Goal: Task Accomplishment & Management: Use online tool/utility

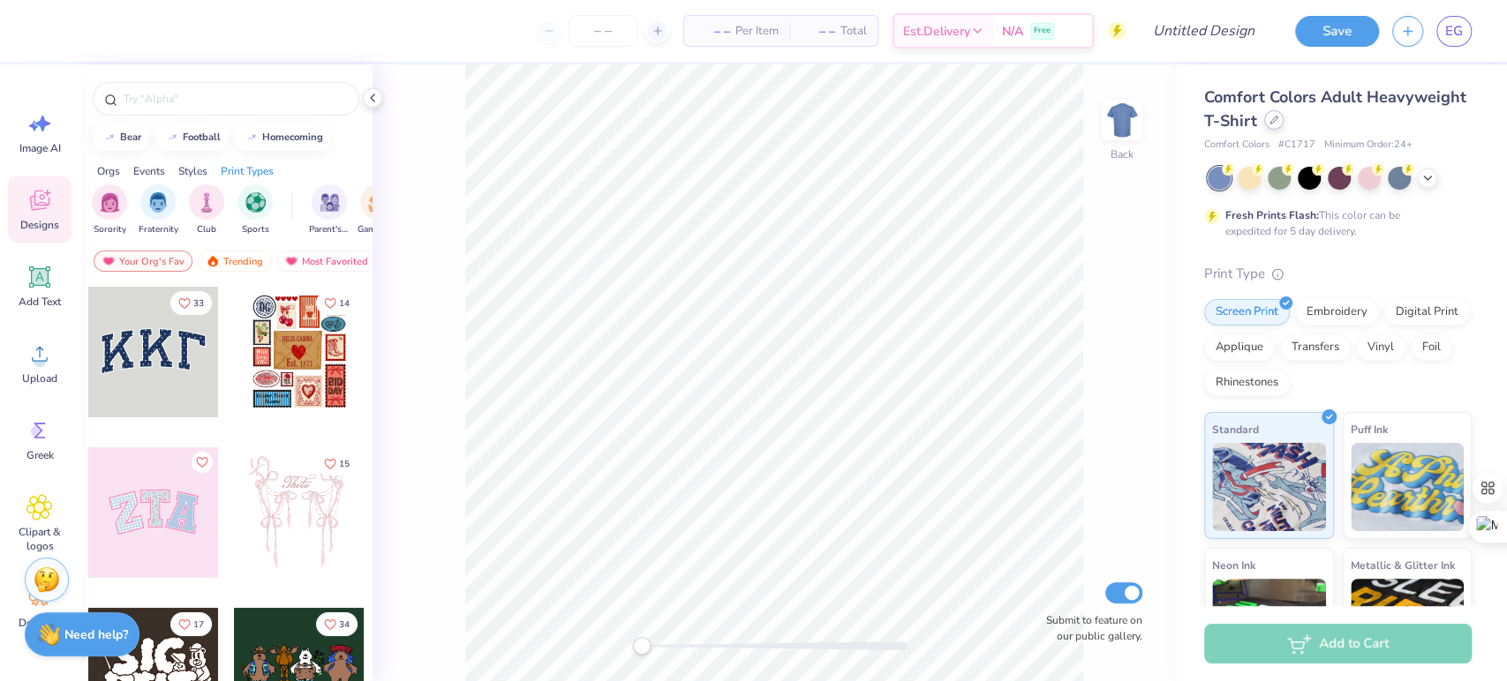
click at [1283, 124] on div at bounding box center [1273, 119] width 19 height 19
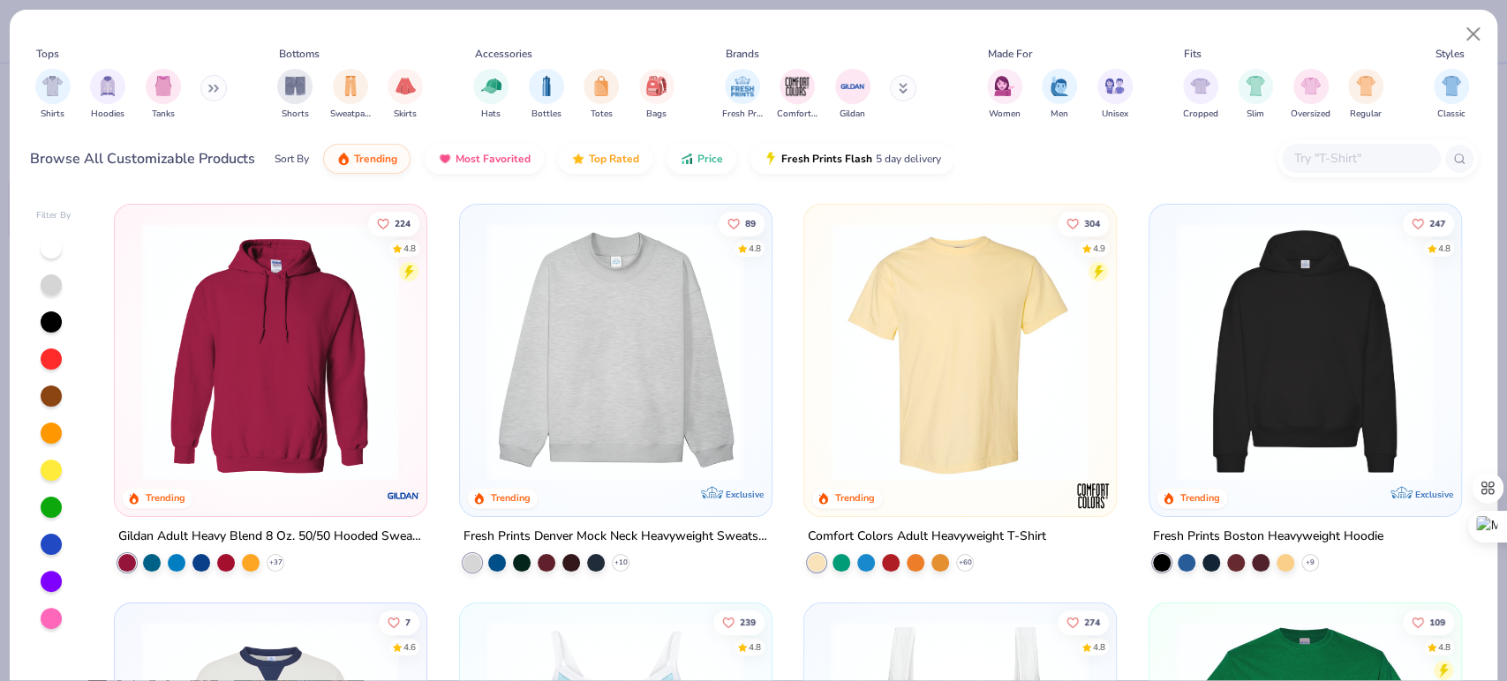
click at [1370, 124] on div "Cropped Slim Oversized Regular" at bounding box center [1284, 94] width 212 height 65
click at [114, 99] on div "filter for Hoodies" at bounding box center [107, 84] width 35 height 35
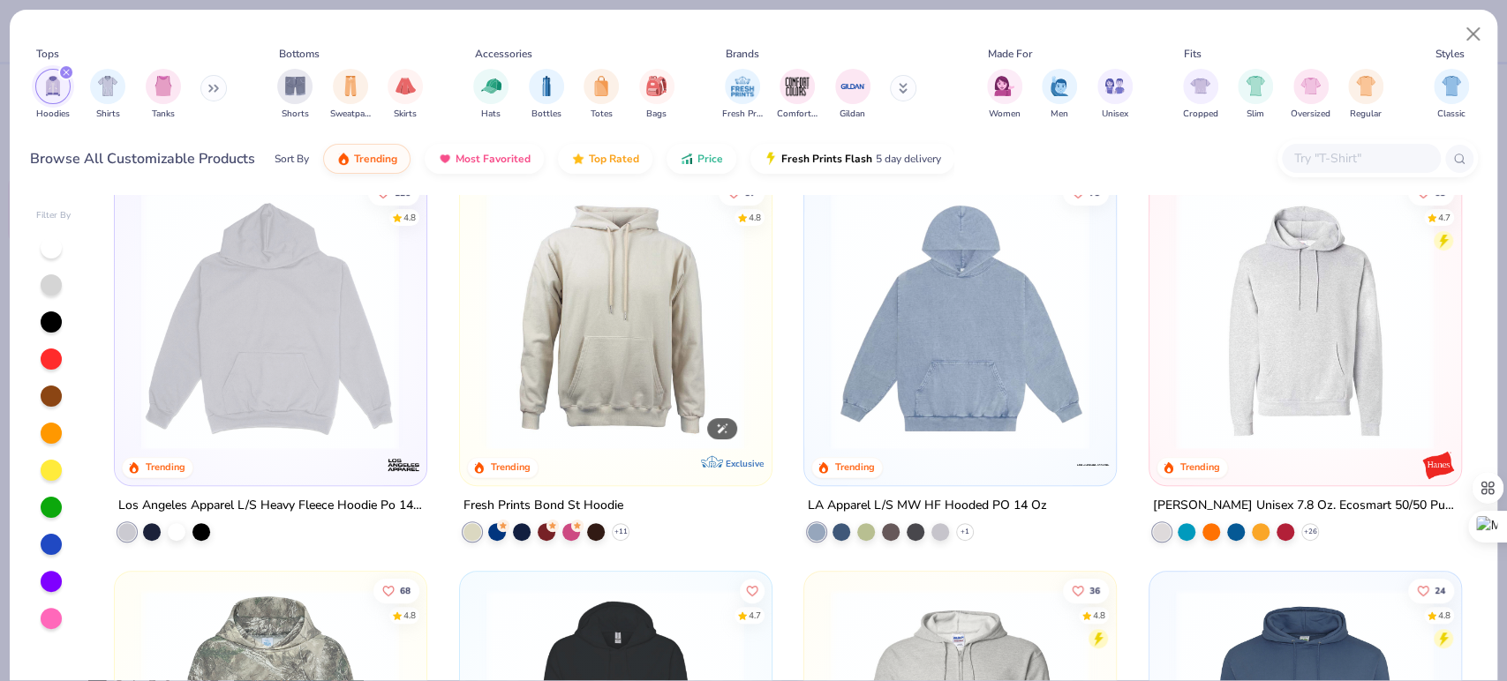
scroll to position [428, 0]
click at [274, 358] on img at bounding box center [269, 321] width 275 height 259
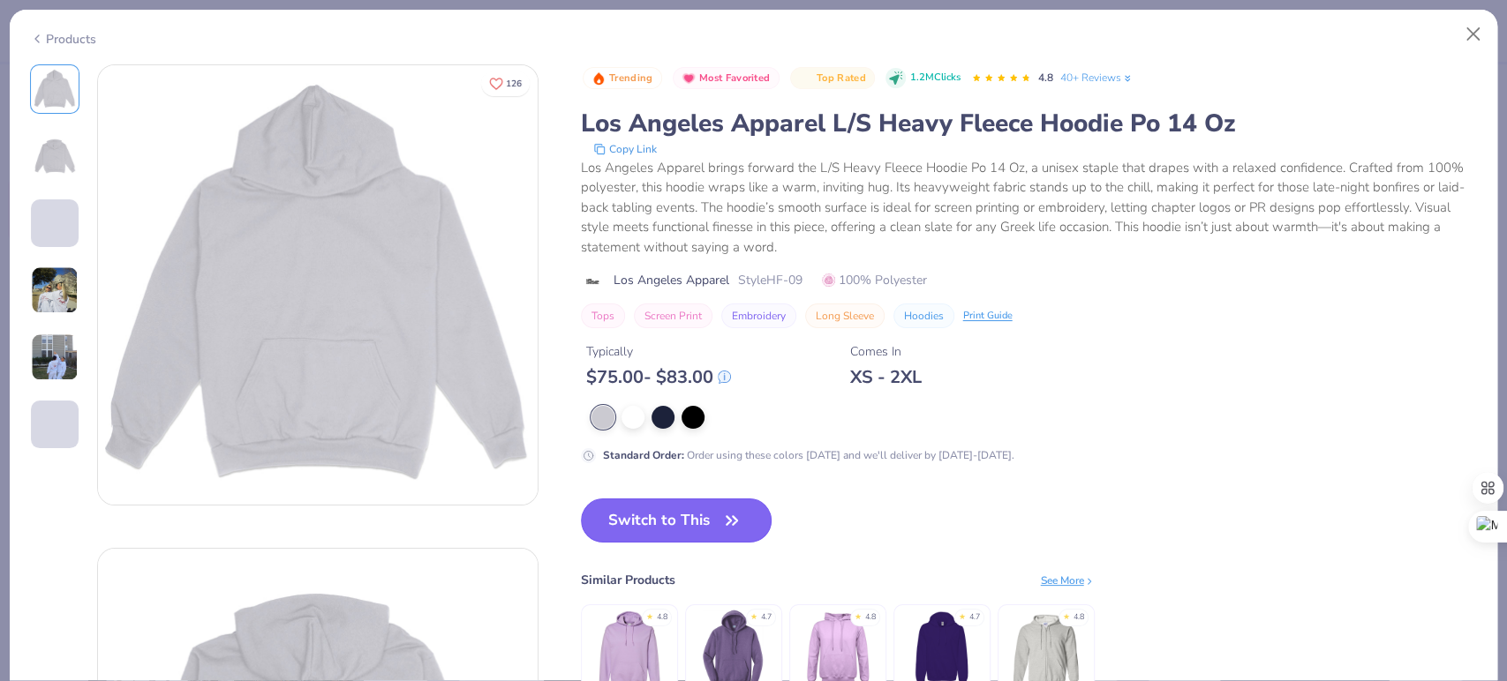
click at [672, 521] on button "Switch to This" at bounding box center [677, 521] width 192 height 44
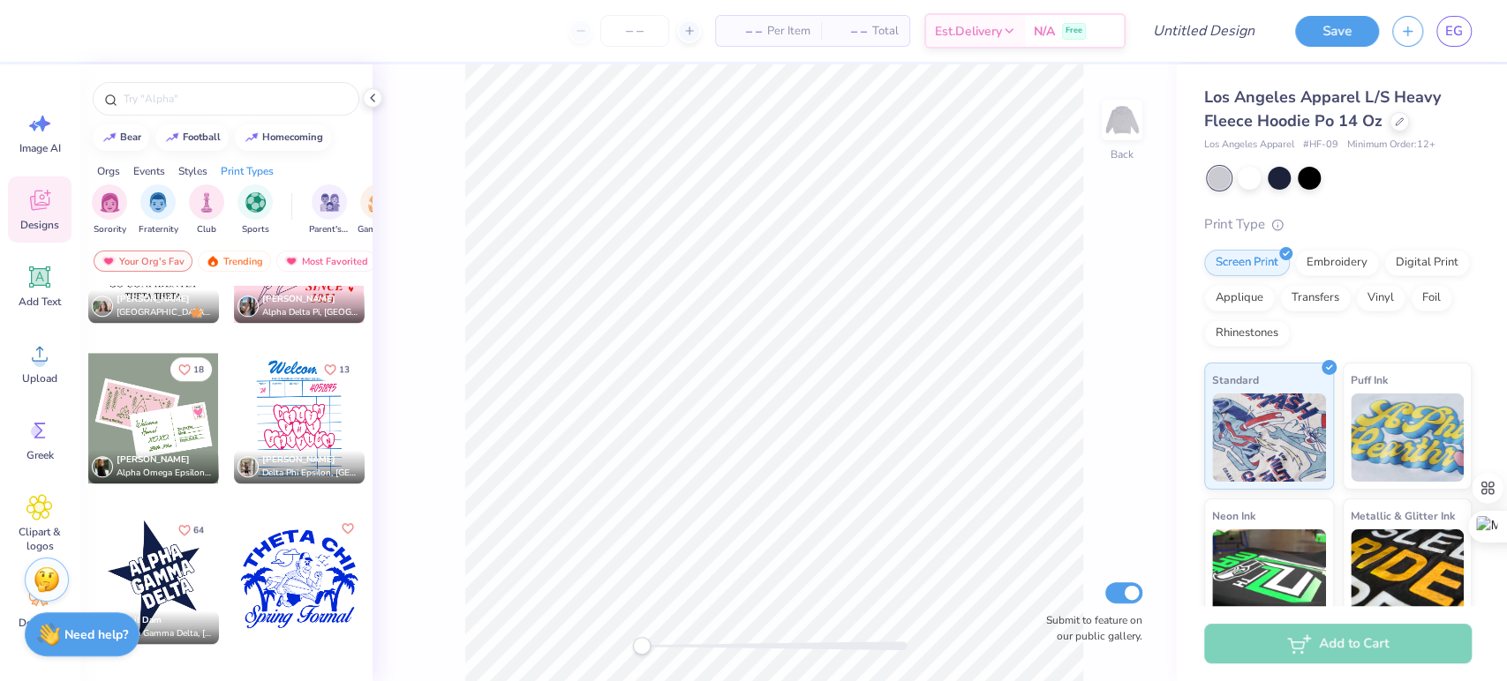
scroll to position [10225, 0]
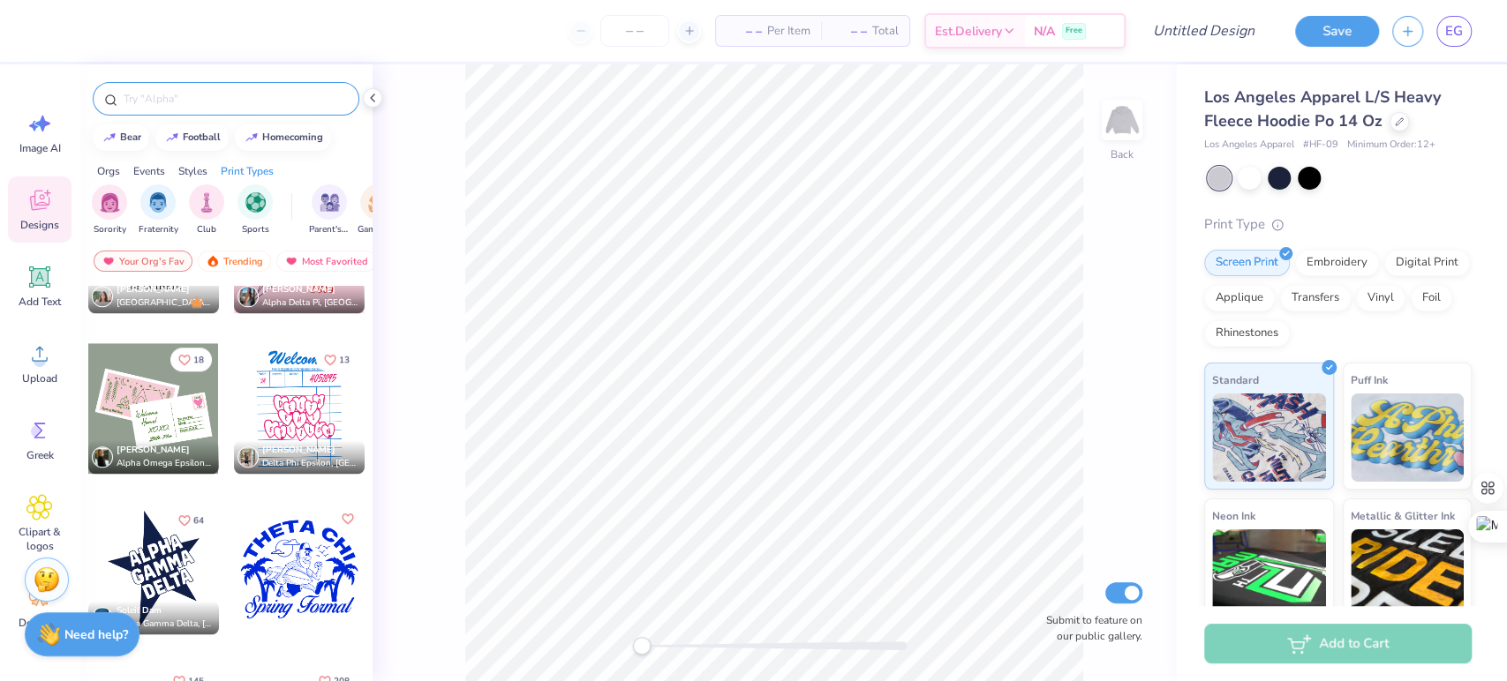
click at [183, 99] on input "text" at bounding box center [235, 99] width 226 height 18
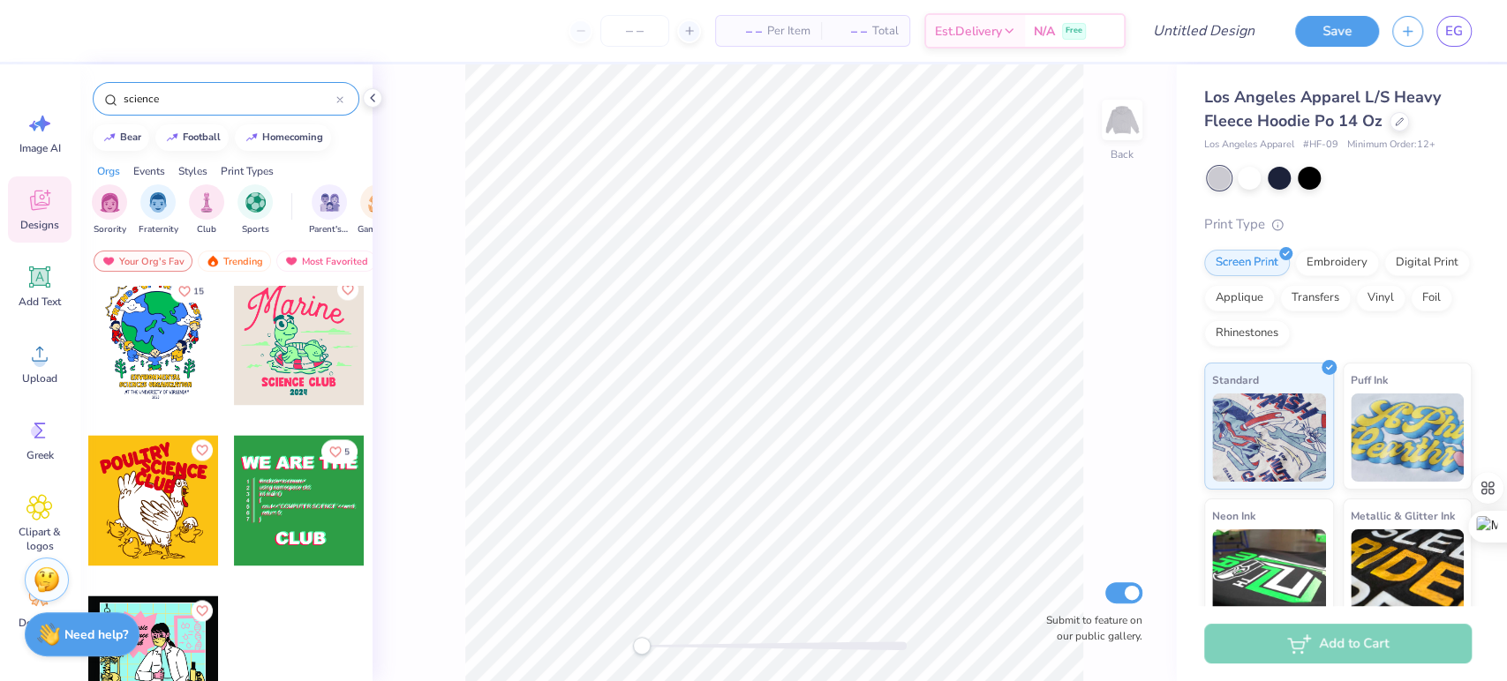
scroll to position [1787, 0]
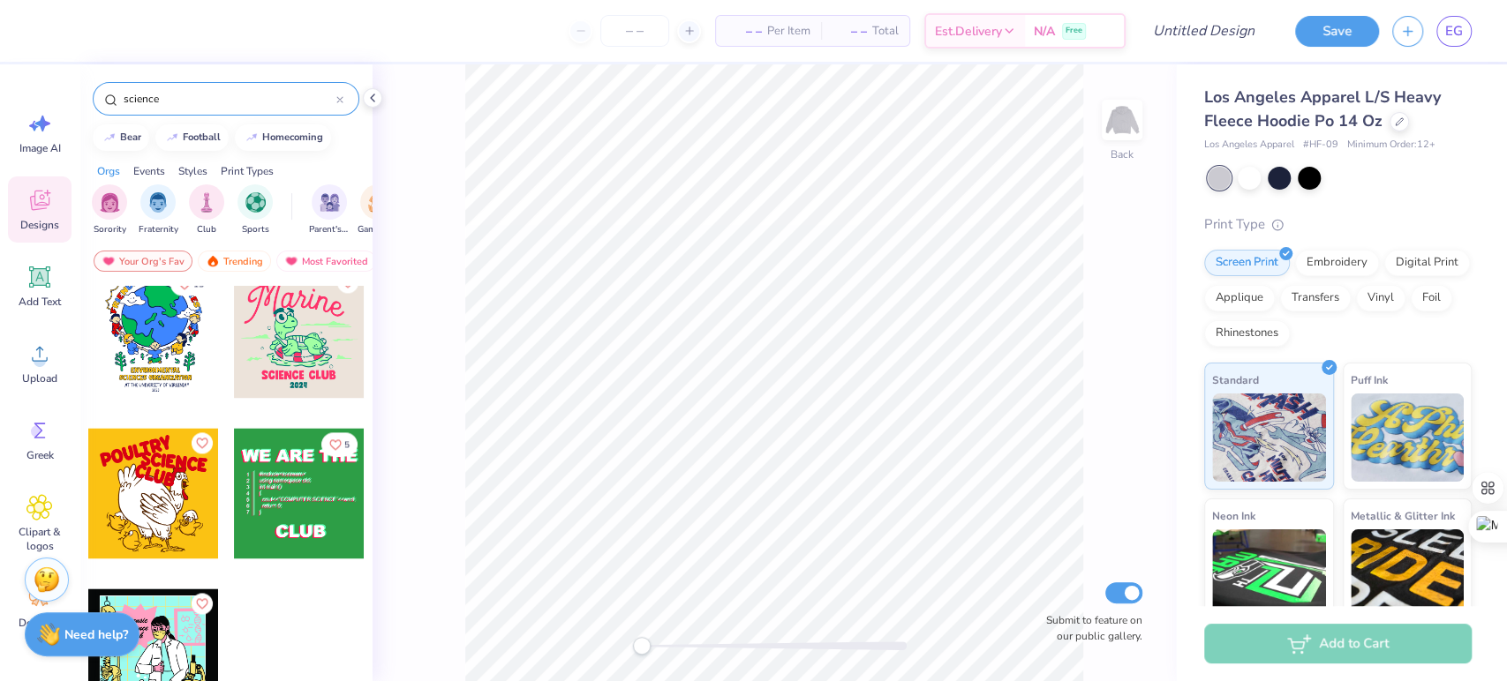
click at [200, 94] on input "science" at bounding box center [229, 99] width 214 height 18
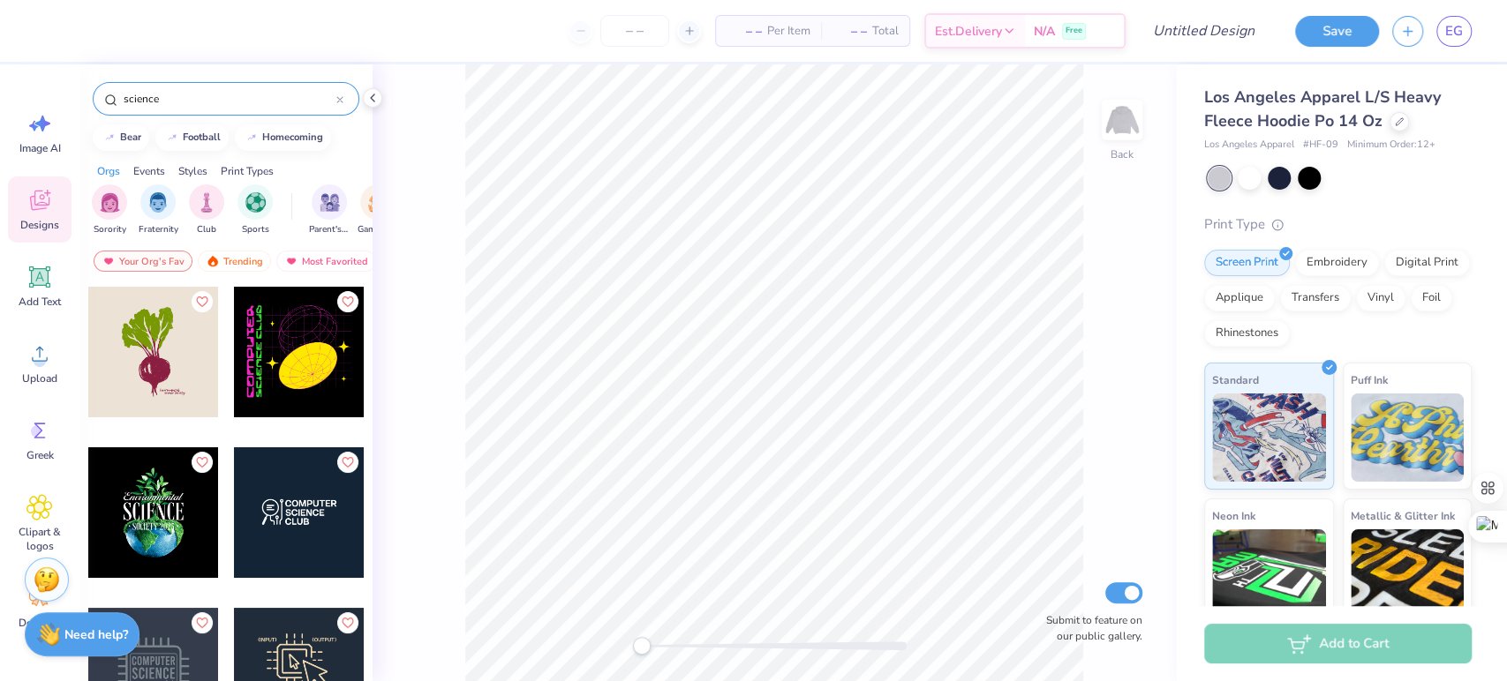
drag, startPoint x: 200, startPoint y: 94, endPoint x: 179, endPoint y: 102, distance: 22.6
click at [179, 102] on input "science" at bounding box center [229, 99] width 214 height 18
type input "s"
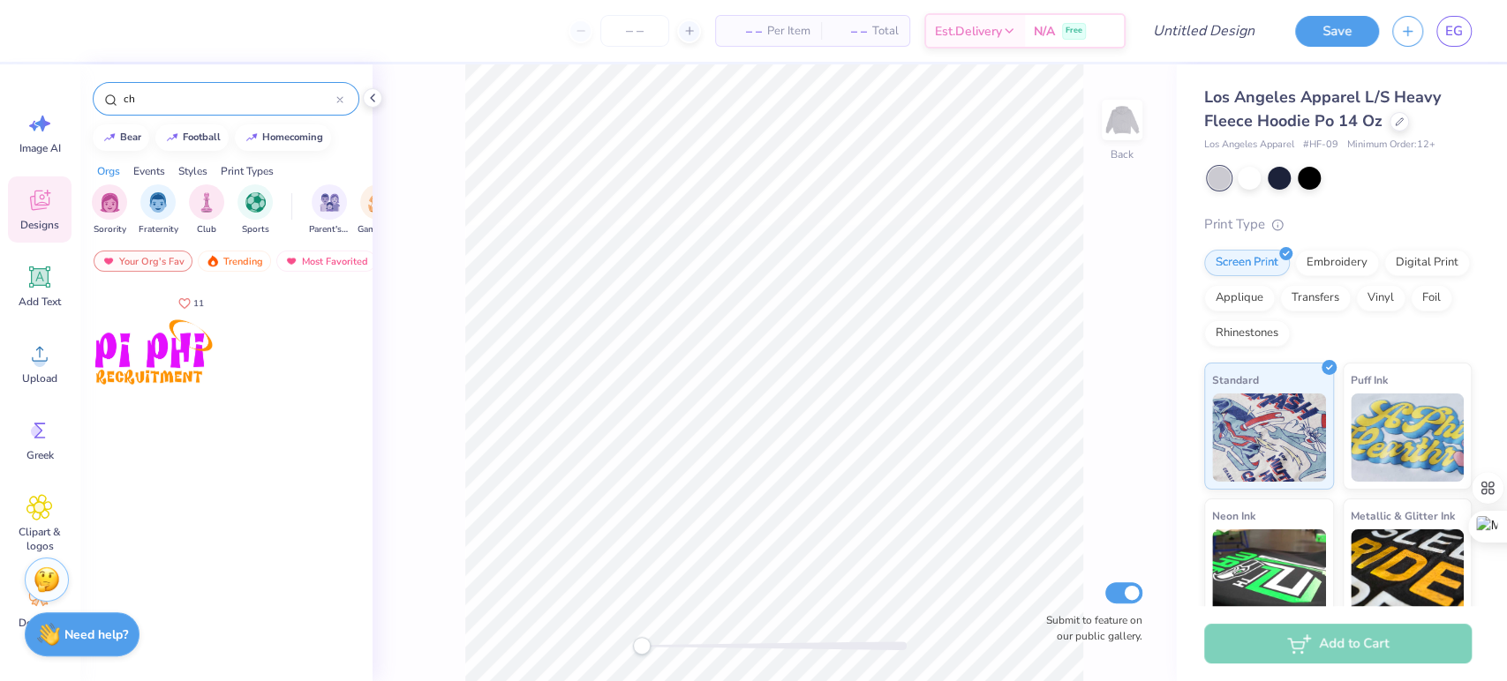
type input "c"
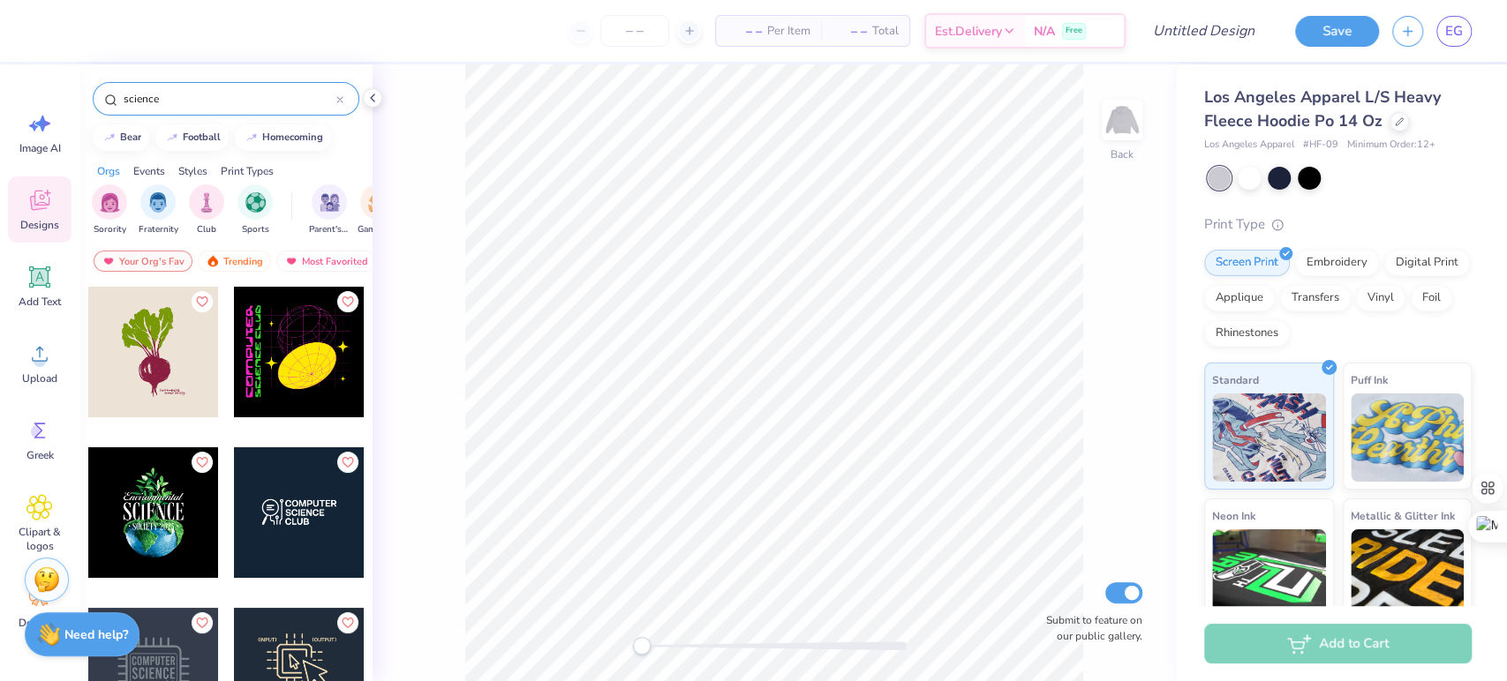
type input "science"
click at [233, 373] on div at bounding box center [167, 352] width 131 height 131
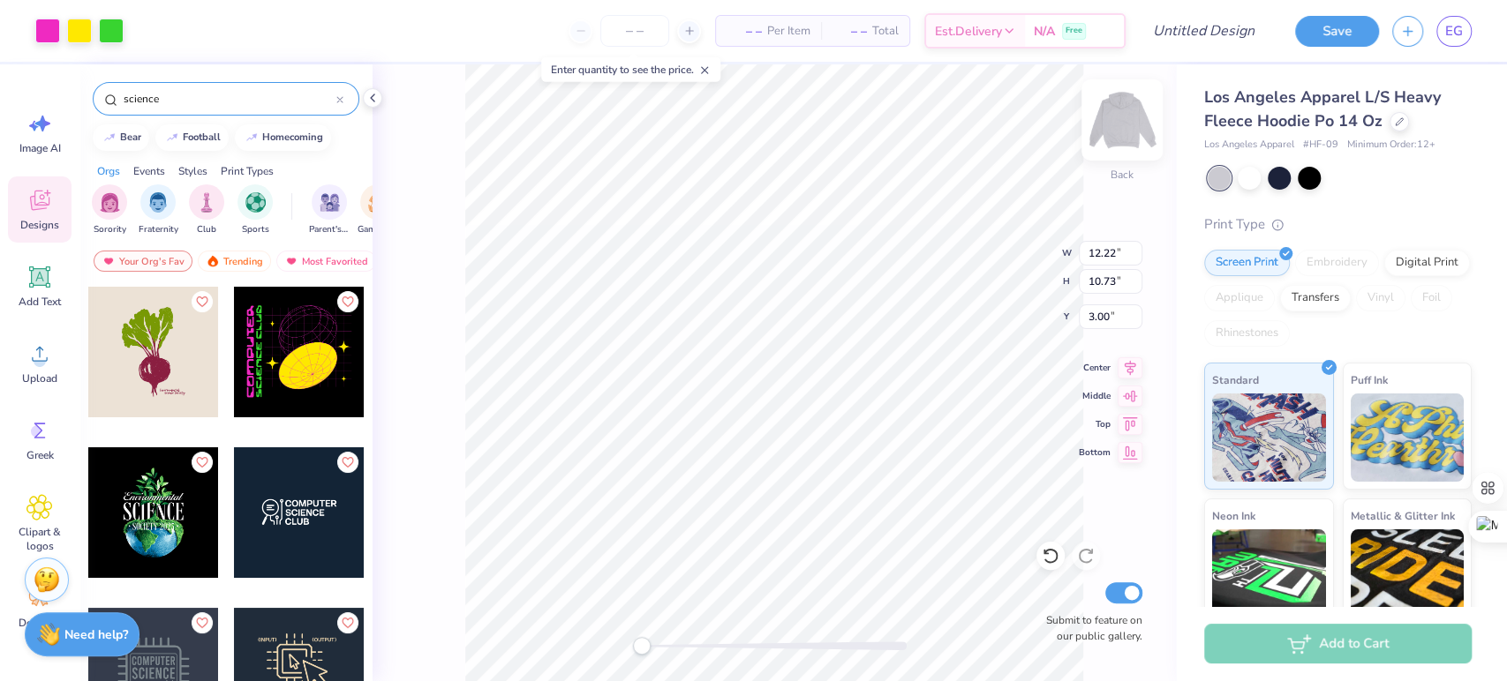
click at [1111, 132] on img at bounding box center [1122, 120] width 71 height 71
type input "14.09"
type input "12.37"
type input "6.95"
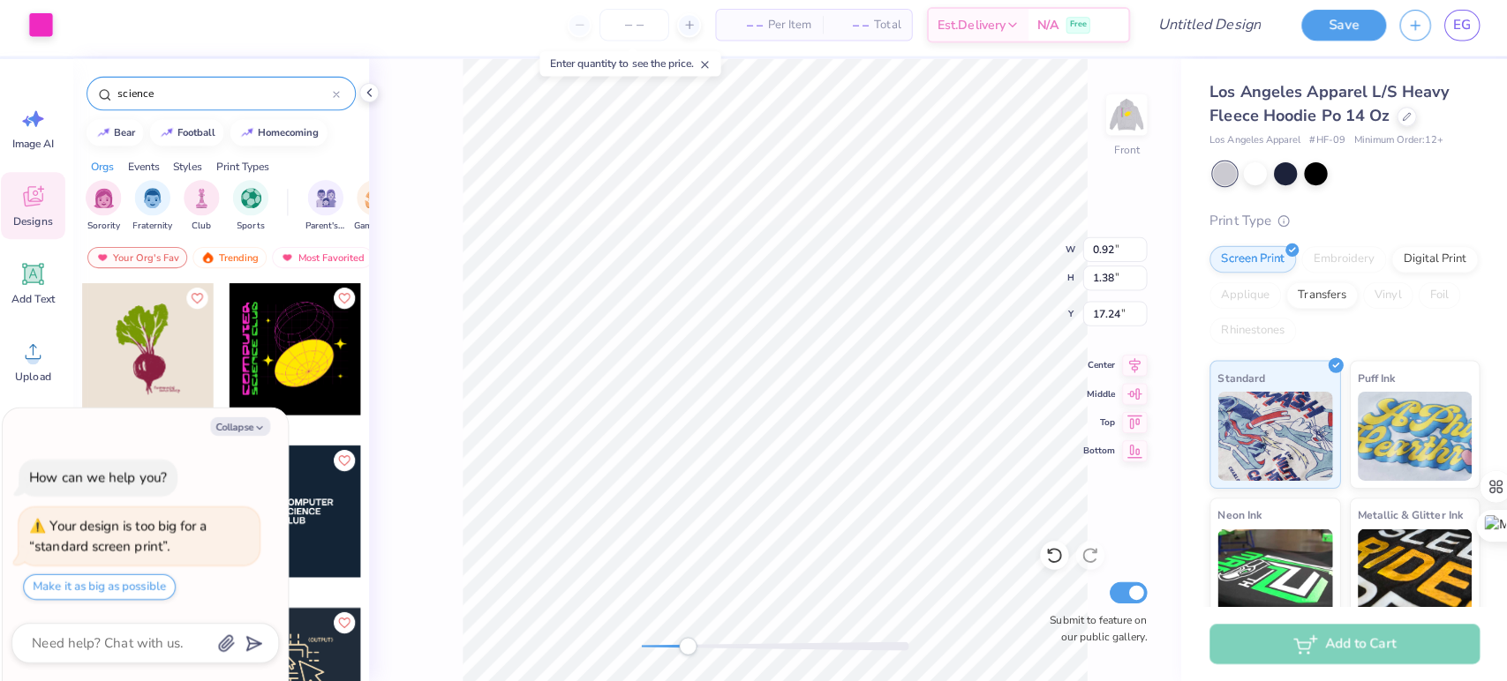
scroll to position [0, 0]
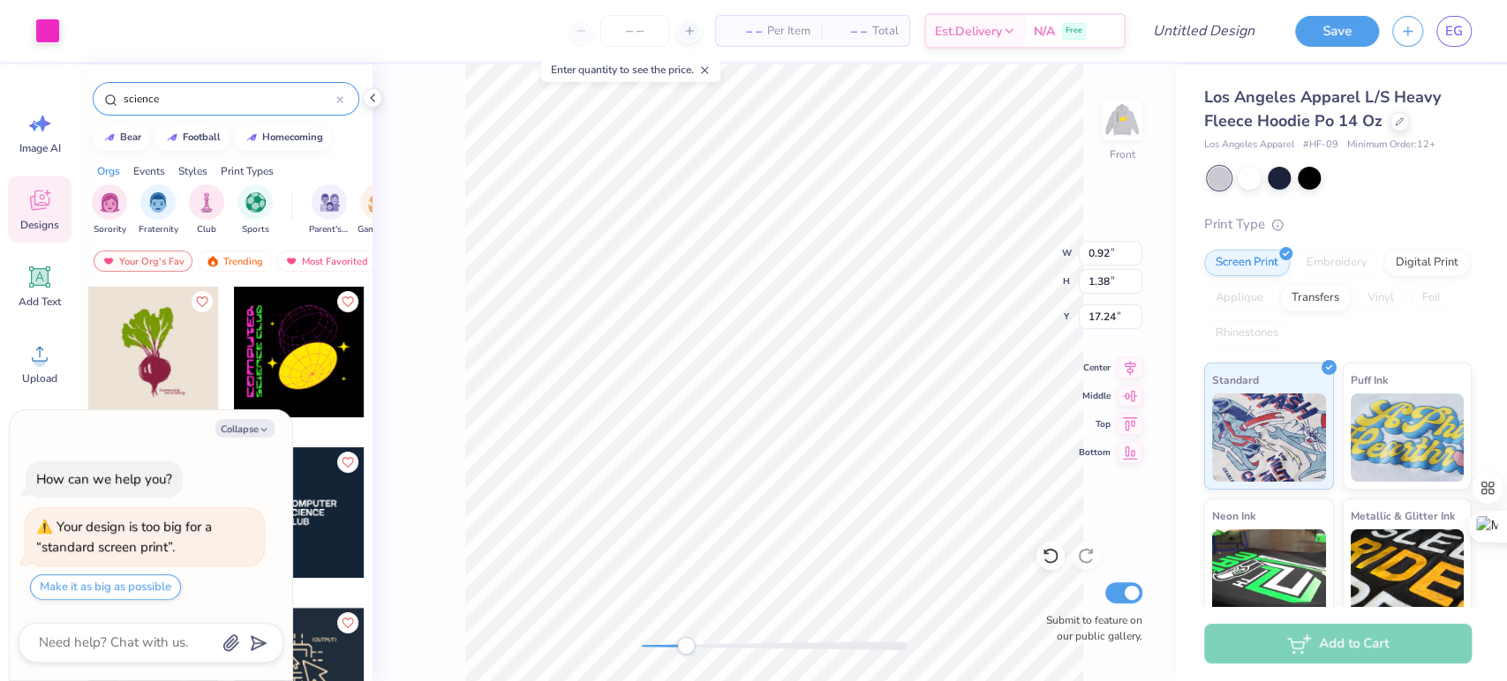
drag, startPoint x: 651, startPoint y: 644, endPoint x: 680, endPoint y: 653, distance: 30.4
click at [680, 653] on div "Accessibility label" at bounding box center [686, 646] width 18 height 18
click at [247, 425] on button "Collapse" at bounding box center [244, 428] width 59 height 19
type textarea "x"
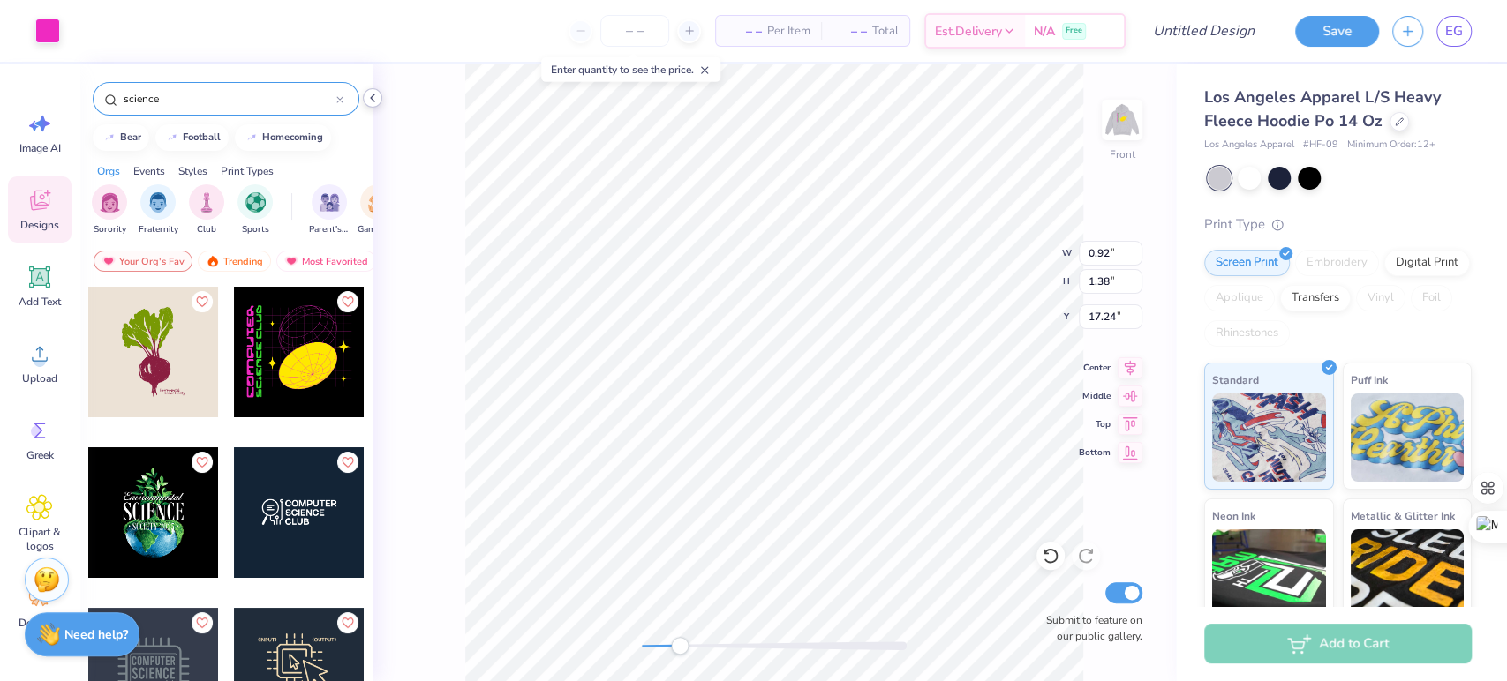
click at [377, 99] on icon at bounding box center [372, 98] width 14 height 14
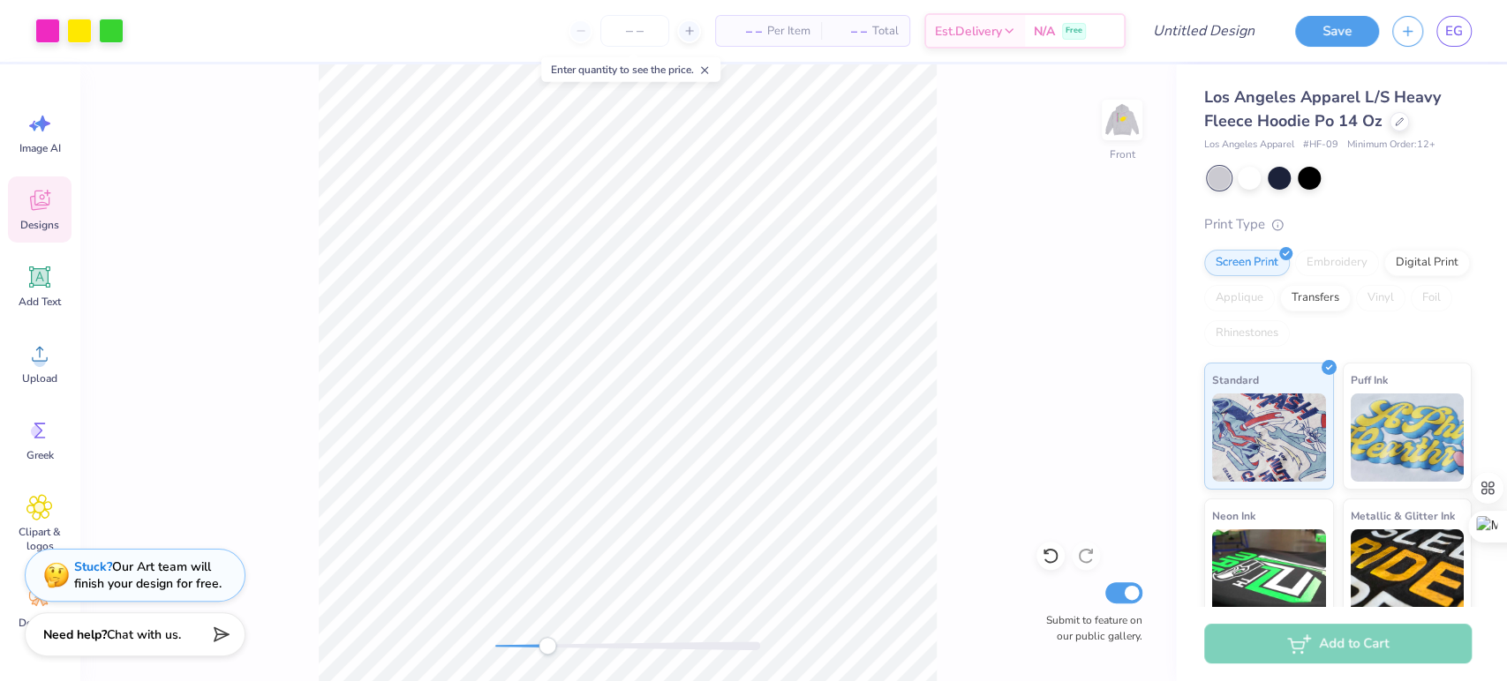
drag, startPoint x: 513, startPoint y: 647, endPoint x: 530, endPoint y: 646, distance: 17.7
click at [538, 646] on div "Accessibility label" at bounding box center [547, 646] width 18 height 18
type input "18.73"
click at [219, 345] on div "Front W 1.98 1.98 " H 12.36 12.36 " Y 7.76 7.76 " Center Middle Top Bottom Subm…" at bounding box center [627, 372] width 1096 height 617
click at [26, 277] on icon at bounding box center [39, 277] width 26 height 26
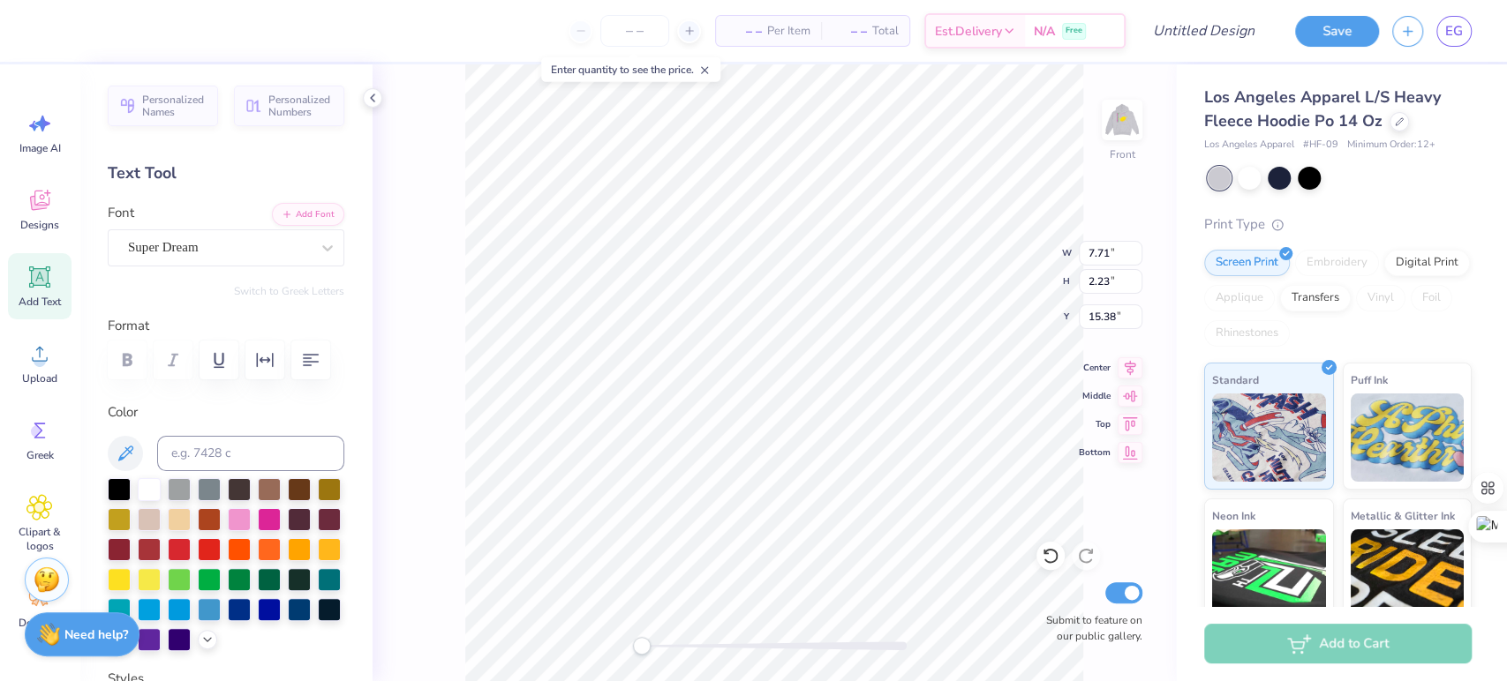
type input "0.92"
type input "1.38"
type input "17.24"
type textarea "CHEMISTRY FRATERNITY"
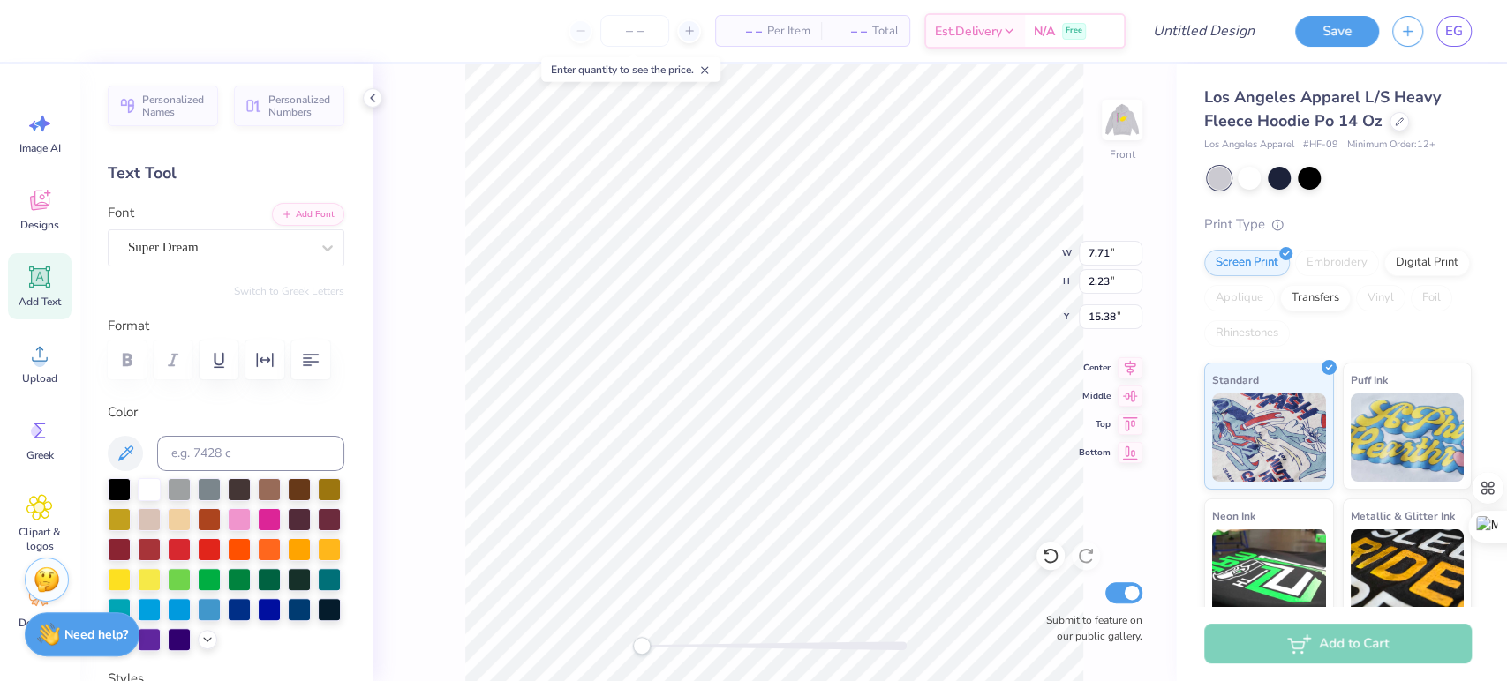
scroll to position [16, 10]
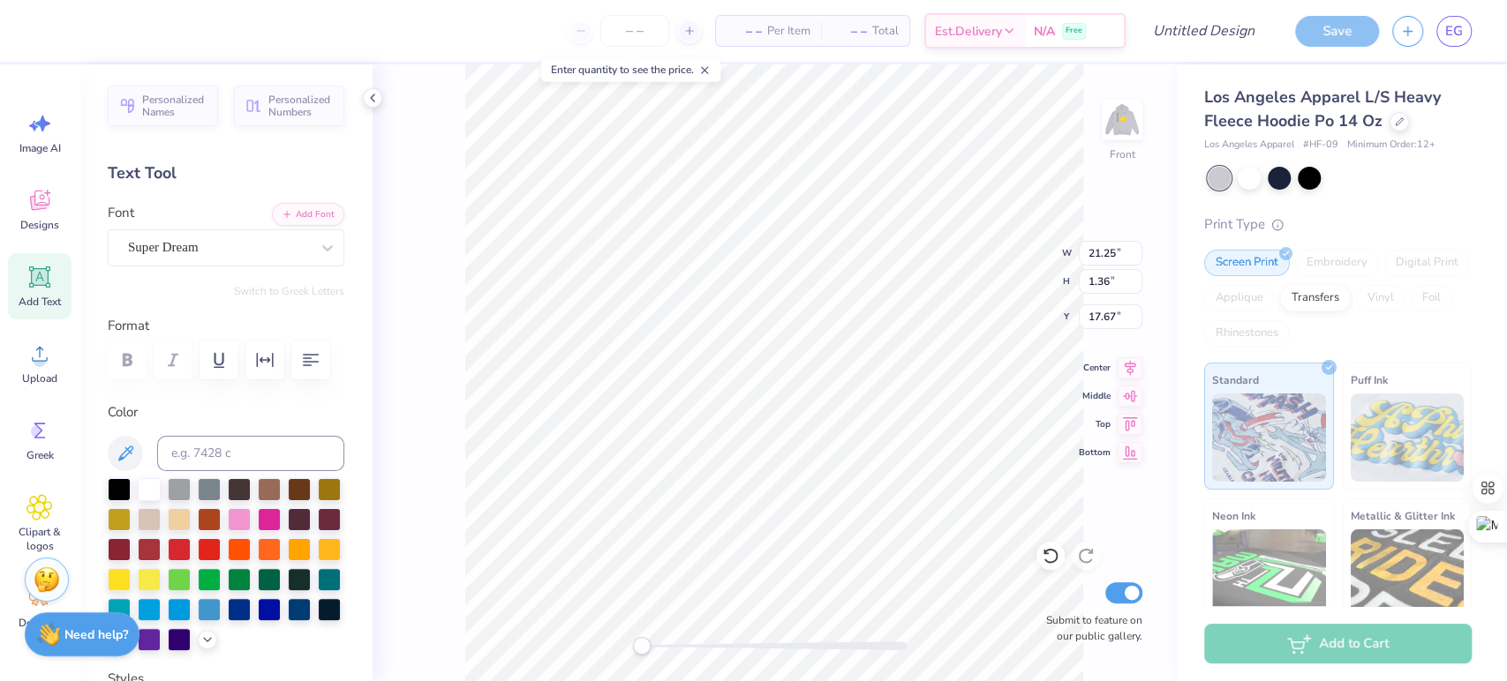
type input "21.25"
type input "1.36"
type input "17.67"
click at [184, 257] on div "Super Dream" at bounding box center [218, 247] width 185 height 27
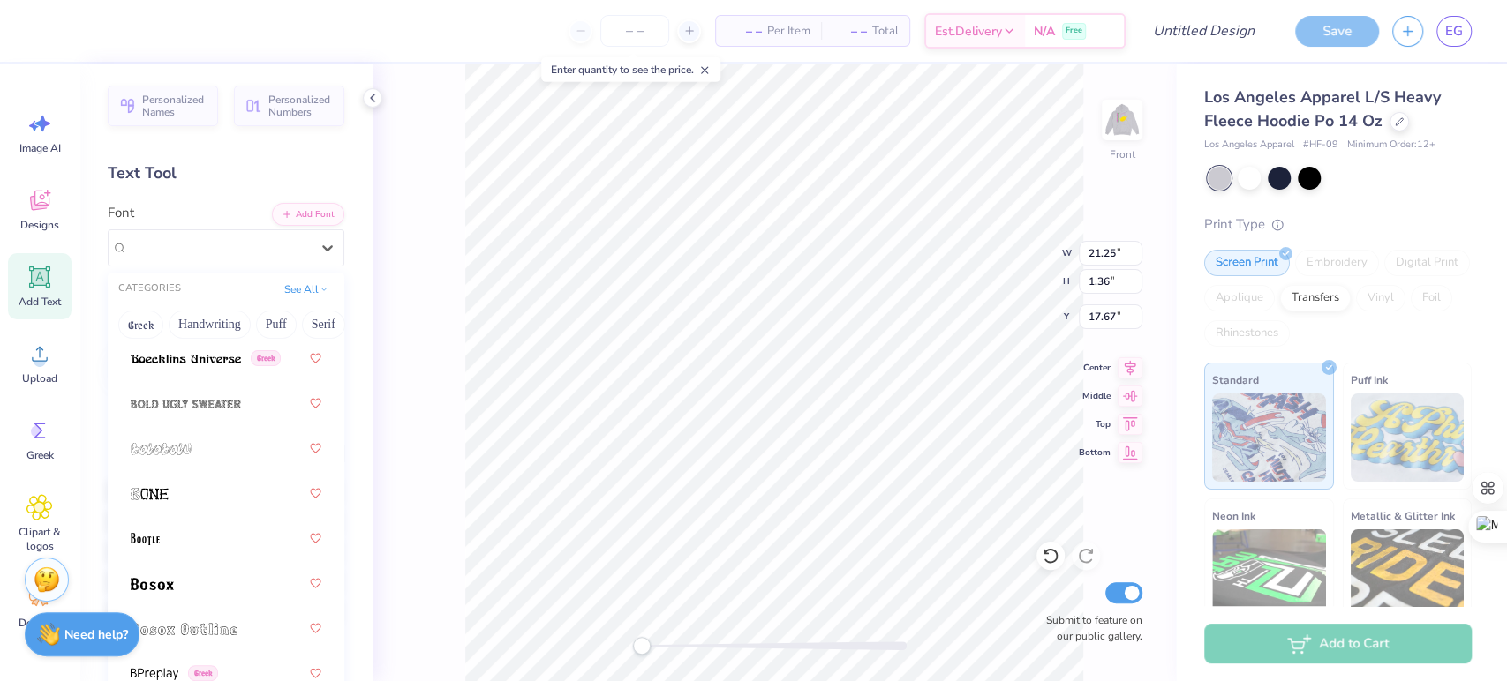
scroll to position [1545, 0]
click at [189, 530] on div at bounding box center [226, 533] width 191 height 32
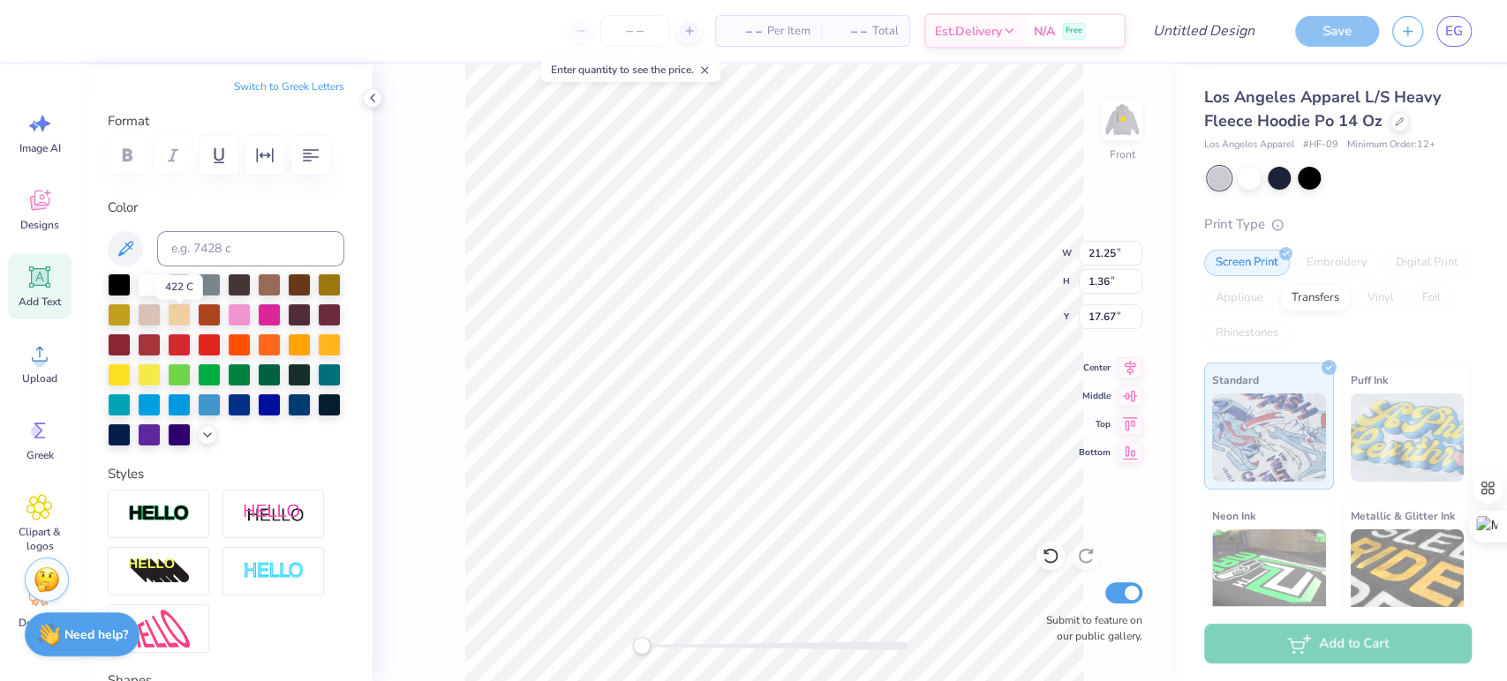
scroll to position [28, 0]
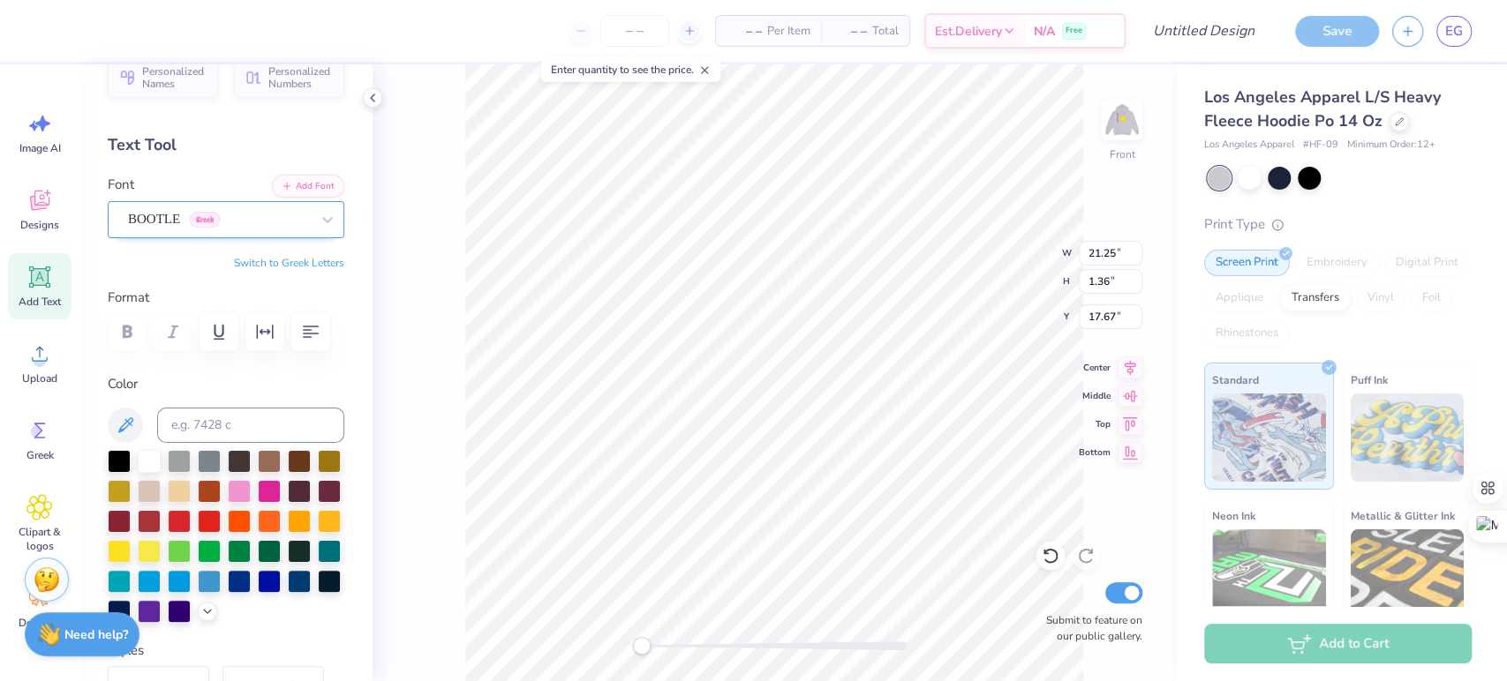
click at [275, 231] on div "BOOTLE Greek" at bounding box center [218, 219] width 185 height 27
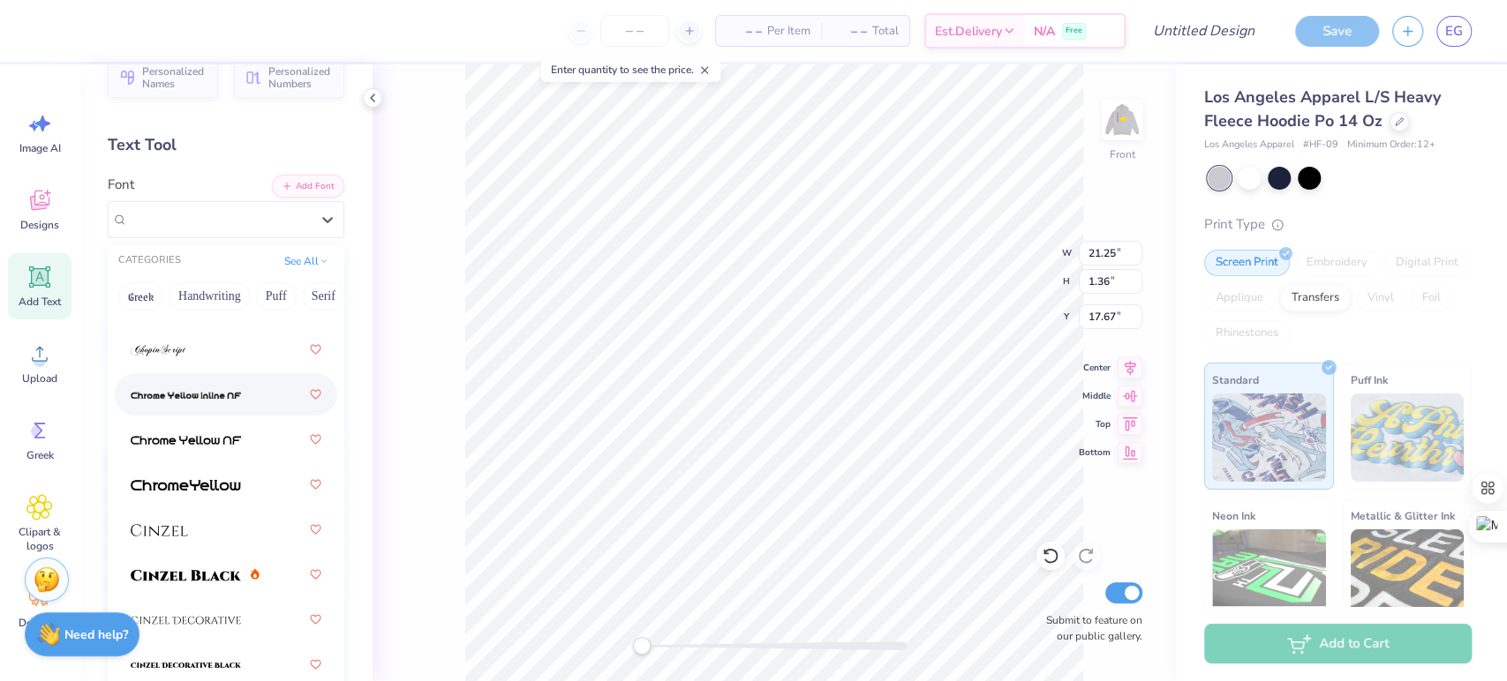
scroll to position [2870, 0]
click at [198, 440] on img at bounding box center [186, 441] width 110 height 12
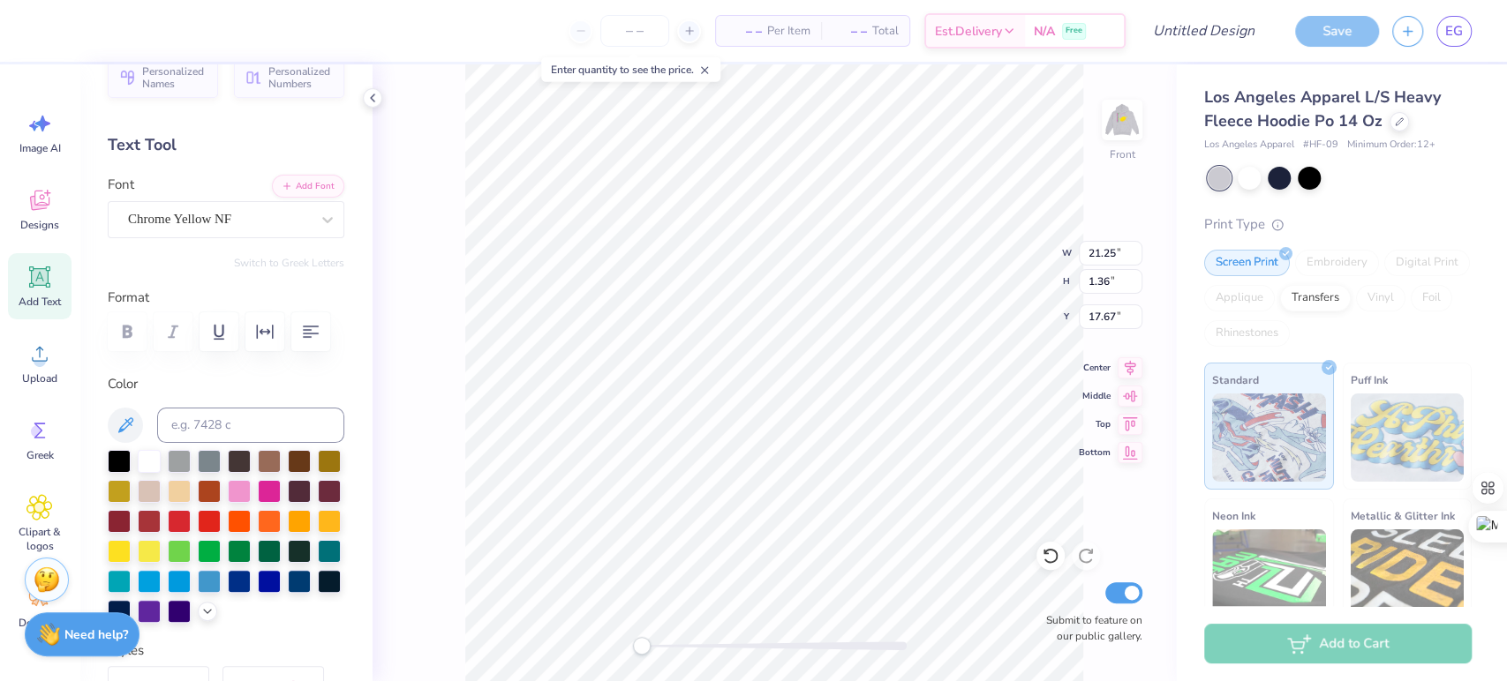
type textarea "CHEMISTRY FRATERNITY"
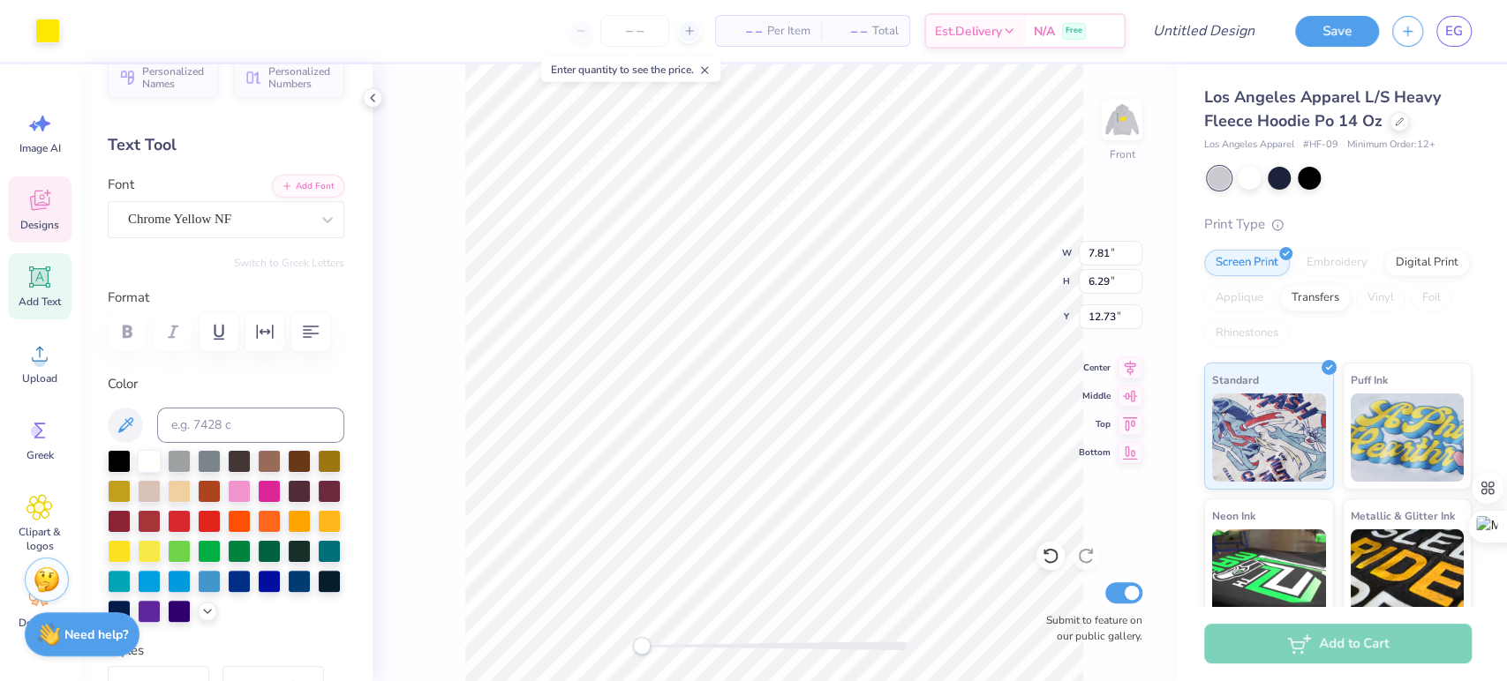
type input "7.81"
type input "6.29"
type input "12.73"
type input "13.39"
type input "3.50"
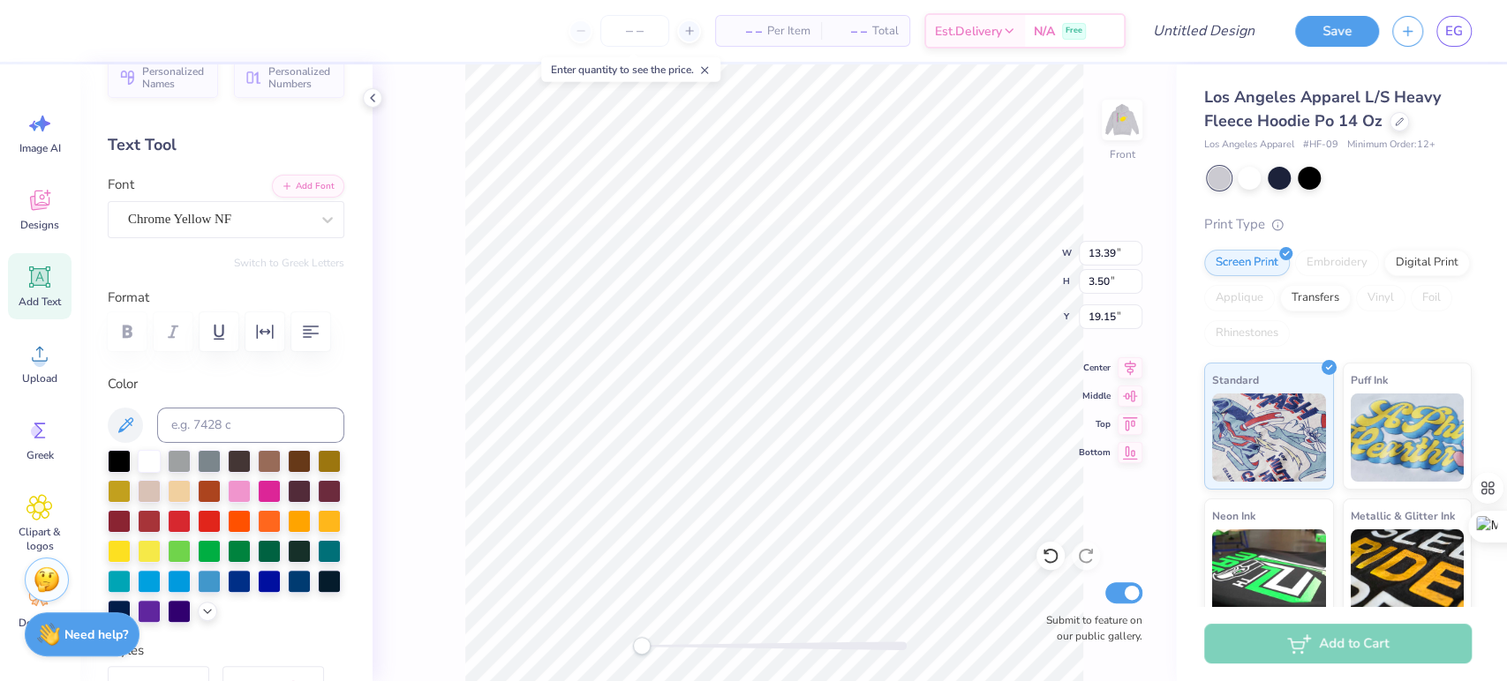
type input "20.32"
click at [312, 231] on div at bounding box center [328, 220] width 32 height 32
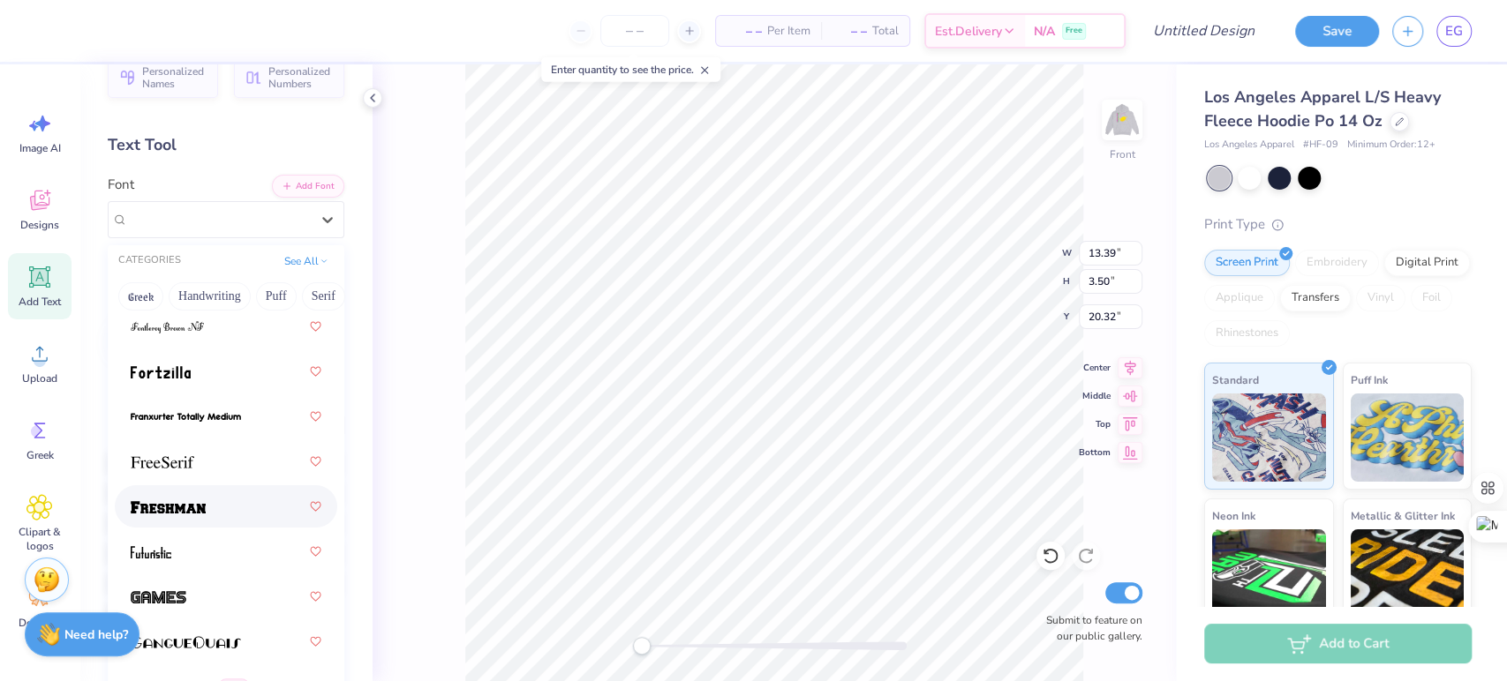
scroll to position [5504, 0]
click at [212, 482] on div at bounding box center [226, 462] width 222 height 42
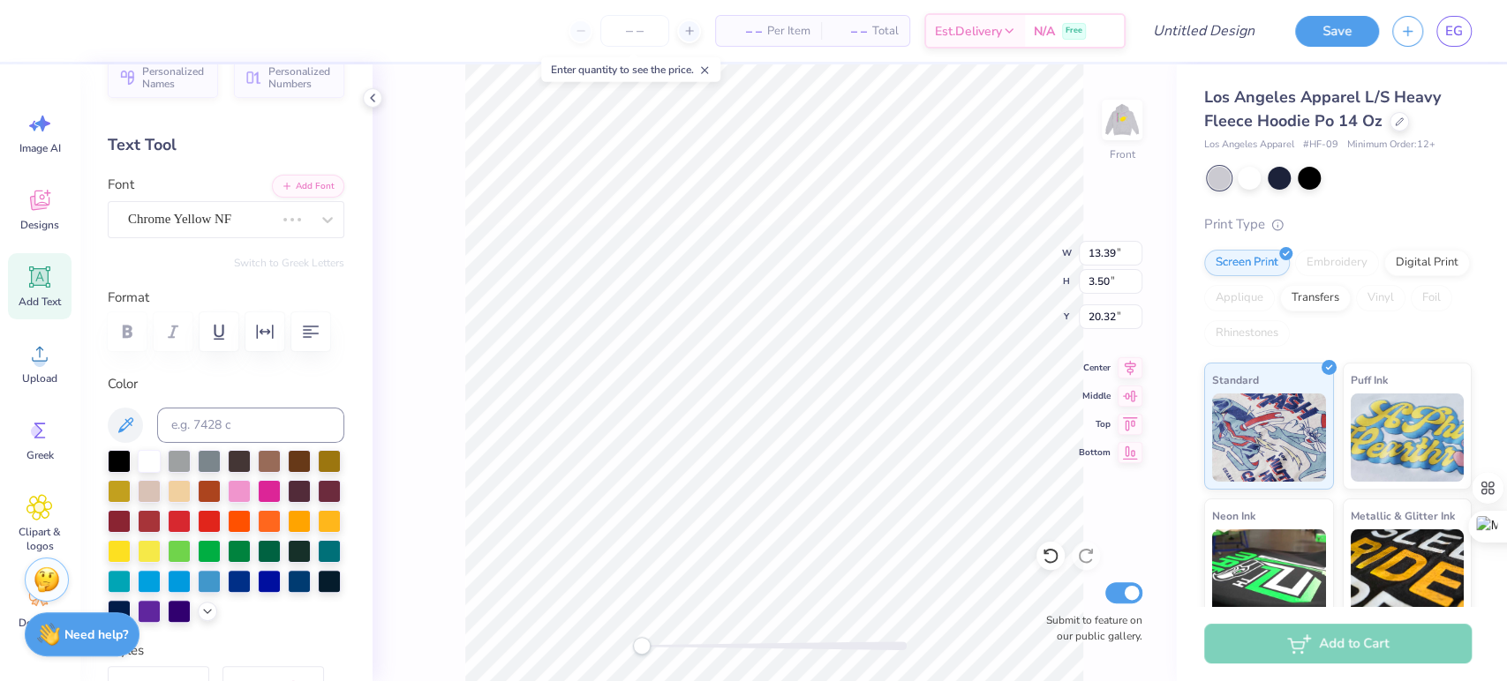
scroll to position [16, 4]
type input "10.85"
type input "6.76"
type input "18.70"
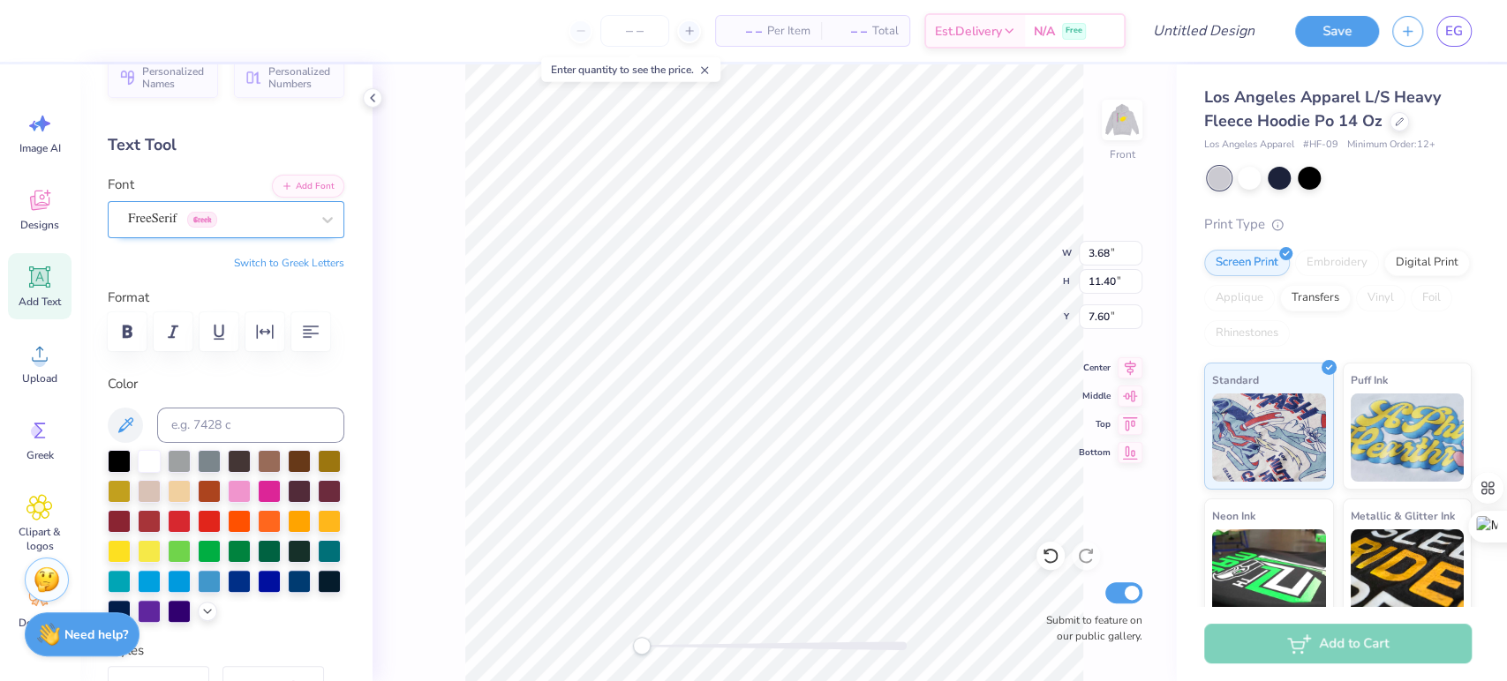
click at [279, 220] on div "FreeSerif Greek" at bounding box center [218, 219] width 185 height 27
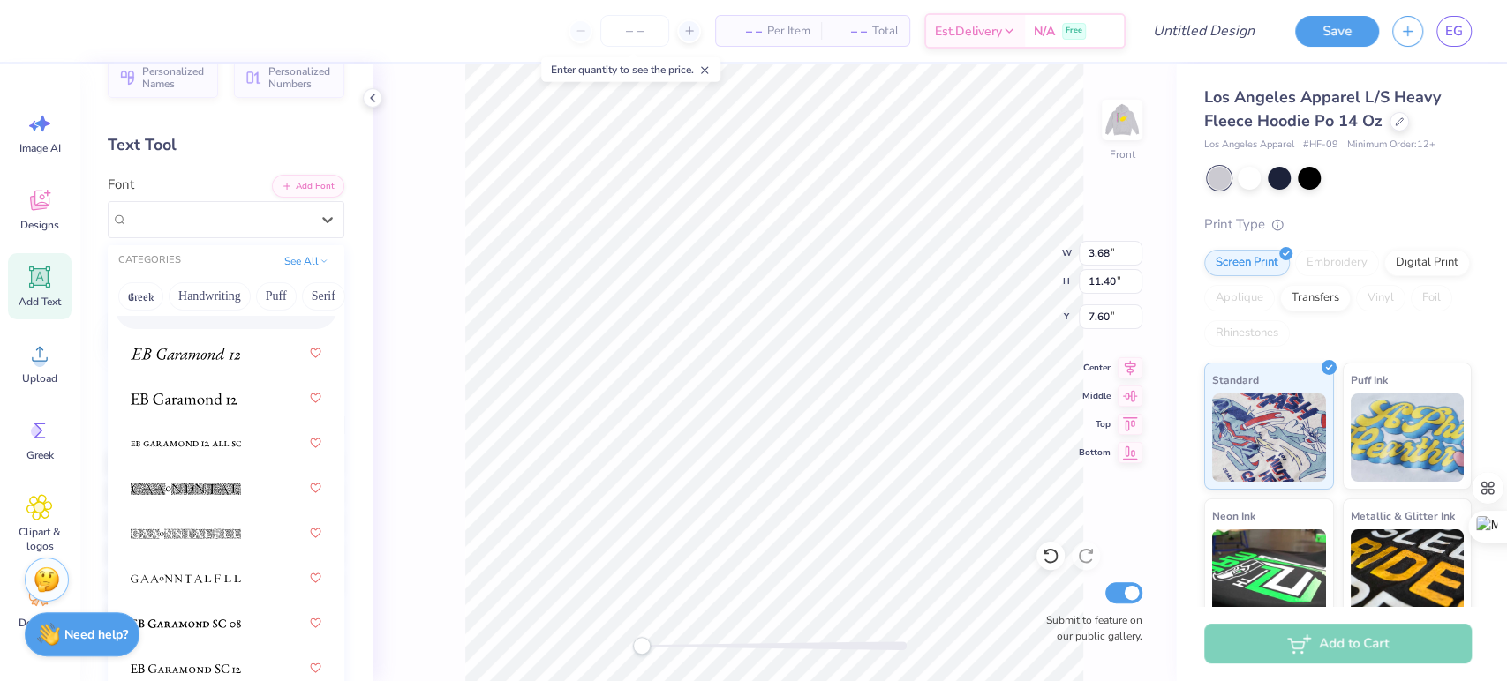
scroll to position [4668, 0]
click at [188, 440] on img at bounding box center [186, 444] width 110 height 12
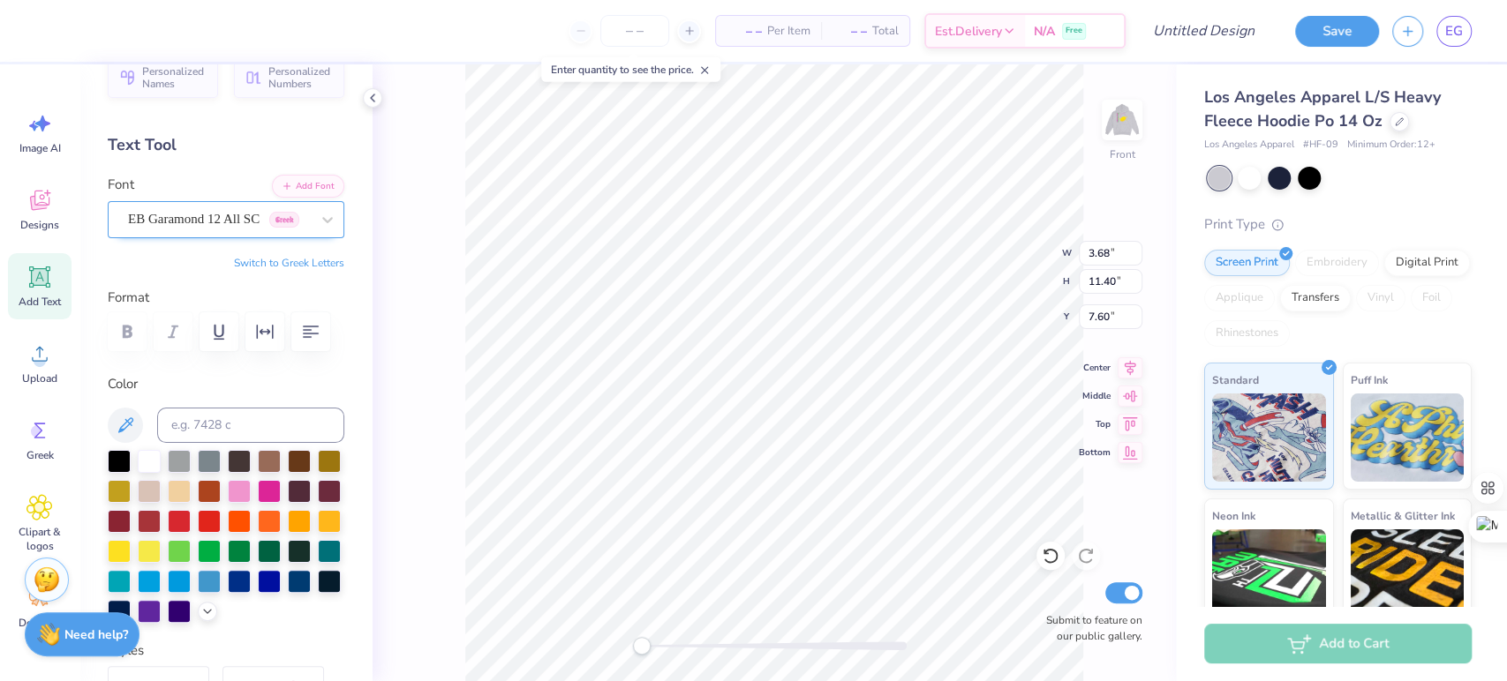
click at [200, 214] on div "EB Garamond 12 All SC Greek" at bounding box center [218, 219] width 185 height 27
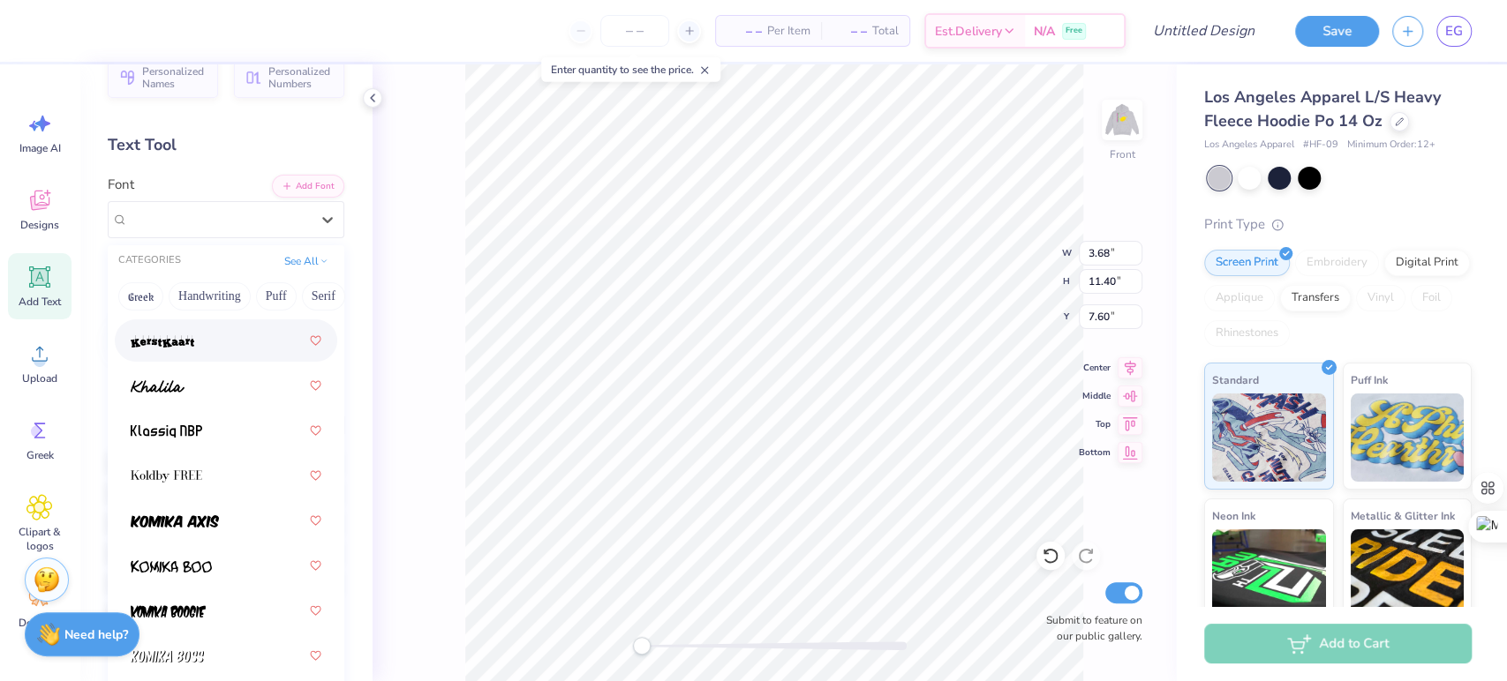
scroll to position [7126, 0]
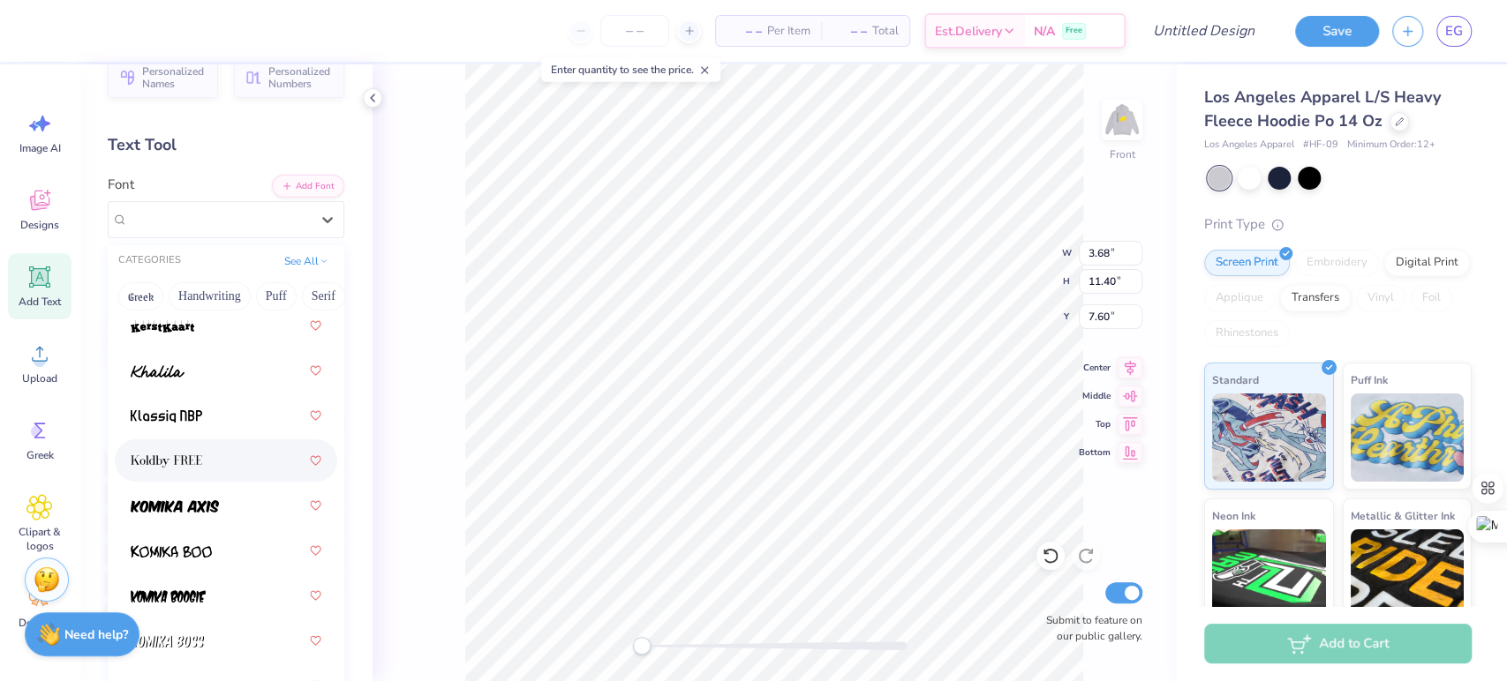
click at [188, 445] on div at bounding box center [226, 461] width 191 height 32
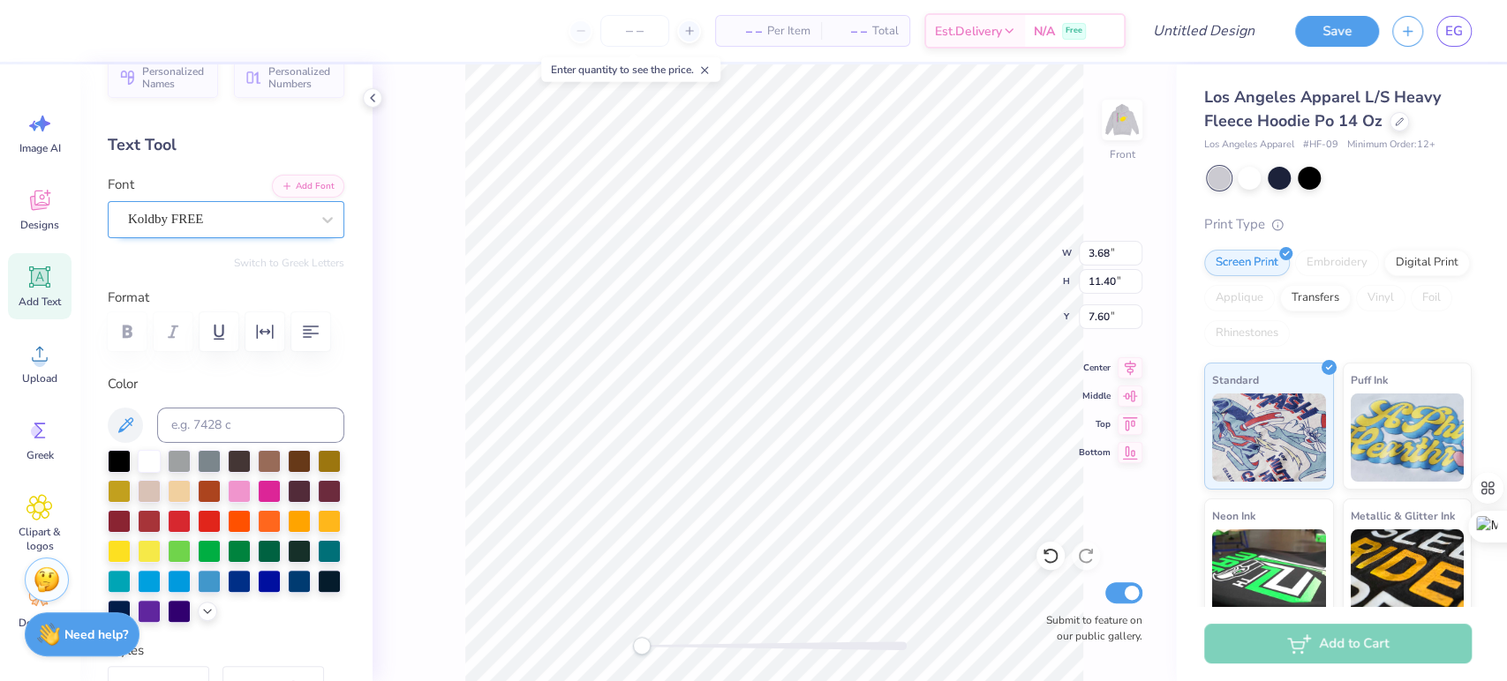
click at [173, 220] on div "Koldby FREE" at bounding box center [218, 219] width 185 height 27
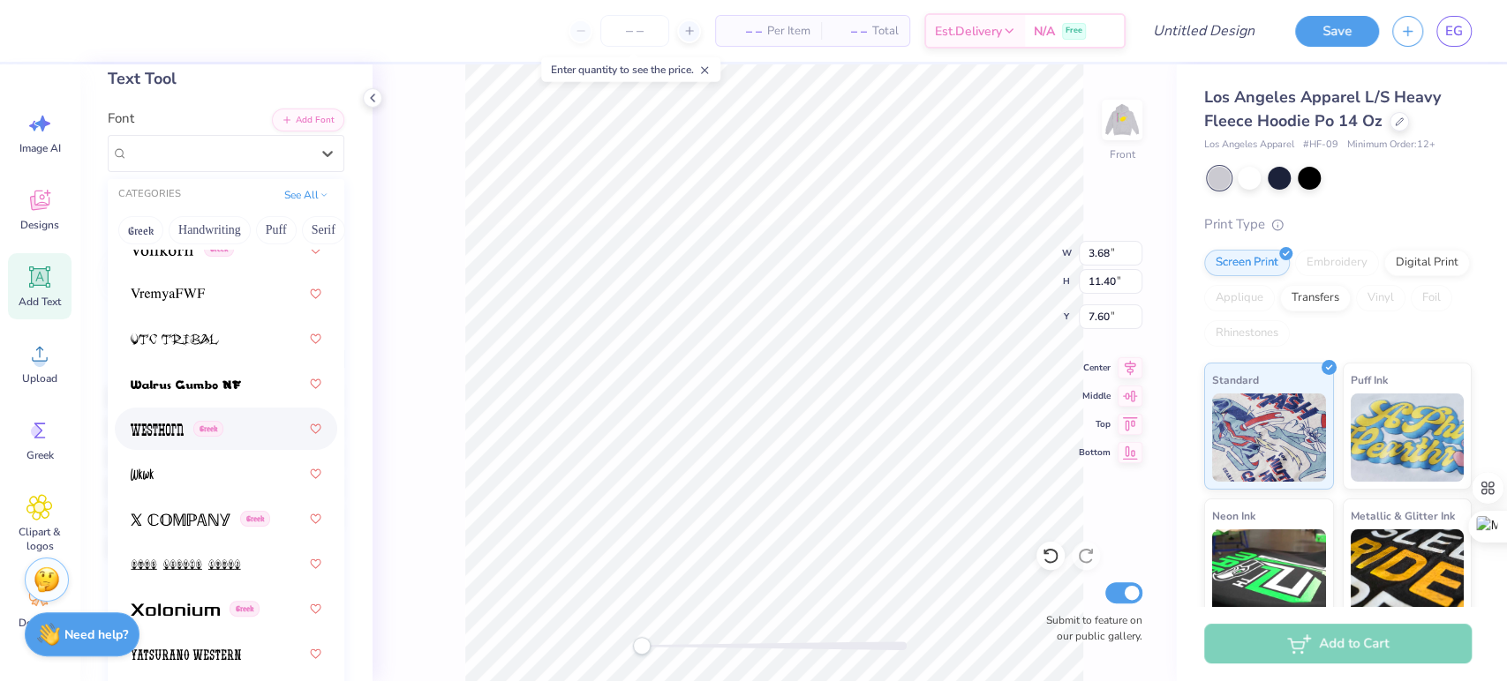
scroll to position [96, 0]
click at [163, 476] on div at bounding box center [226, 472] width 191 height 32
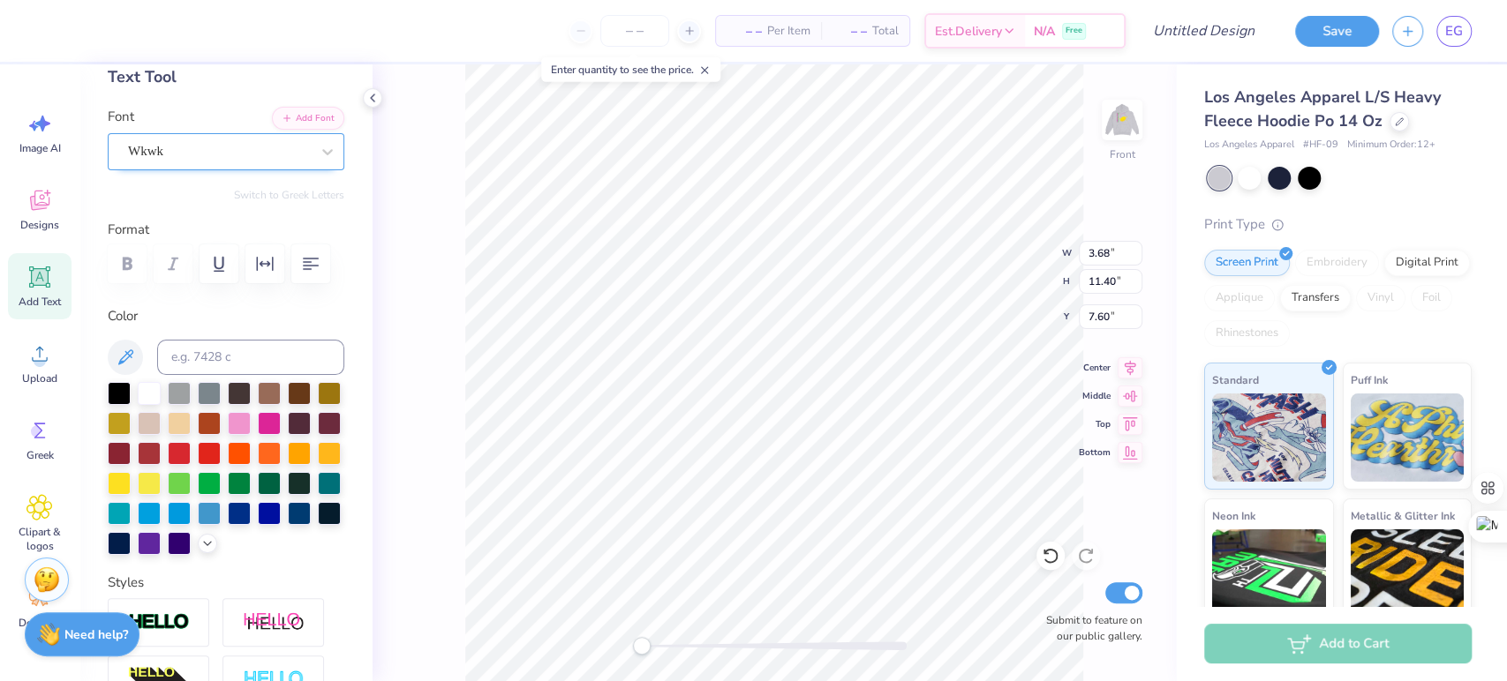
click at [192, 147] on div "Wkwk" at bounding box center [218, 151] width 185 height 27
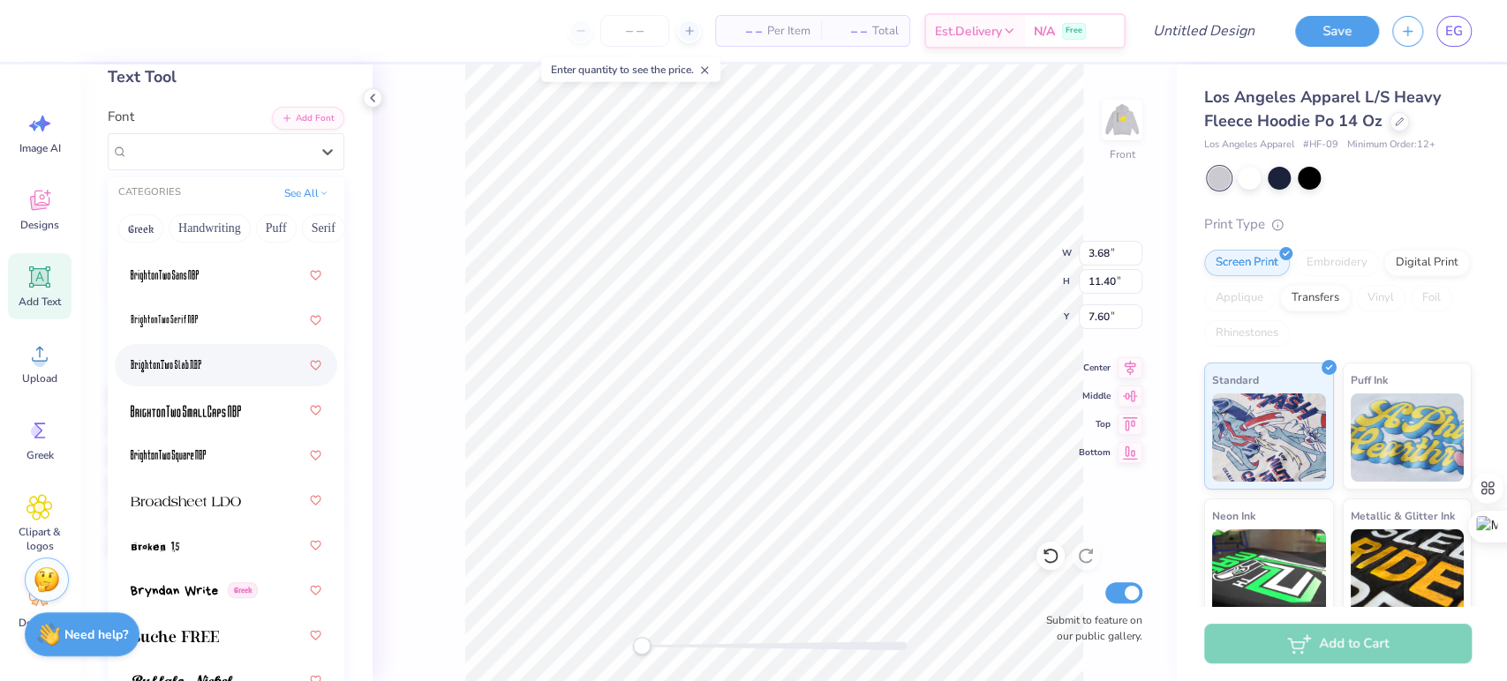
scroll to position [1977, 0]
click at [163, 359] on img at bounding box center [166, 365] width 71 height 12
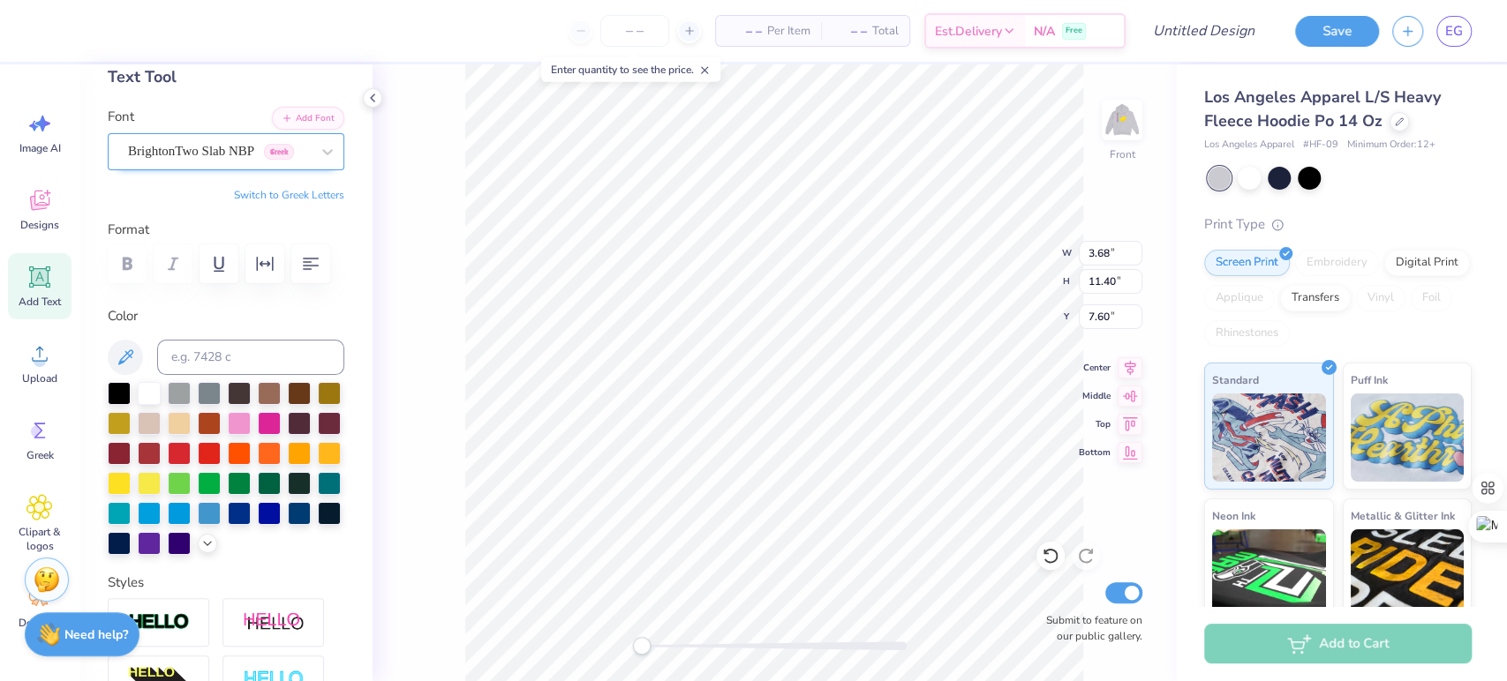
click at [176, 154] on div "BrightonTwo Slab NBP Greek" at bounding box center [218, 151] width 185 height 27
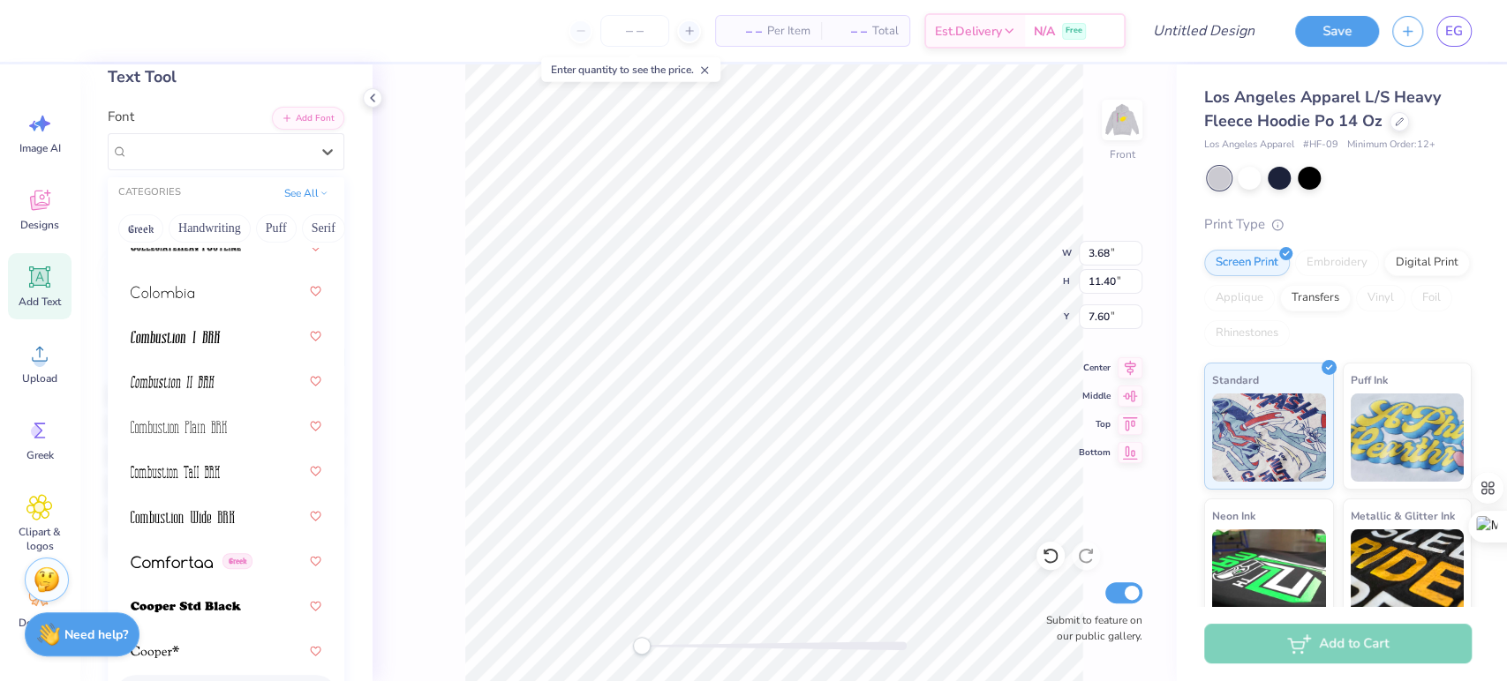
scroll to position [3809, 0]
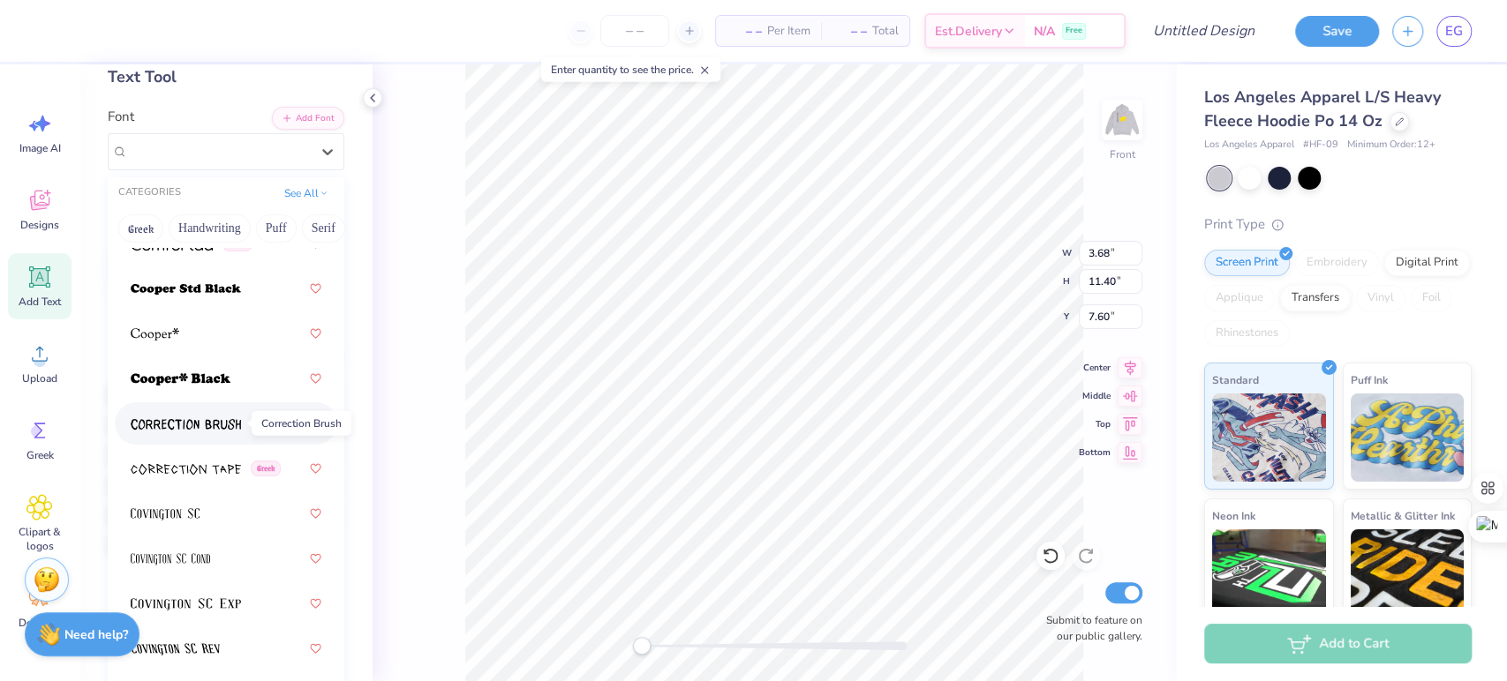
click at [180, 415] on span at bounding box center [186, 424] width 110 height 19
